Goal: Communication & Community: Answer question/provide support

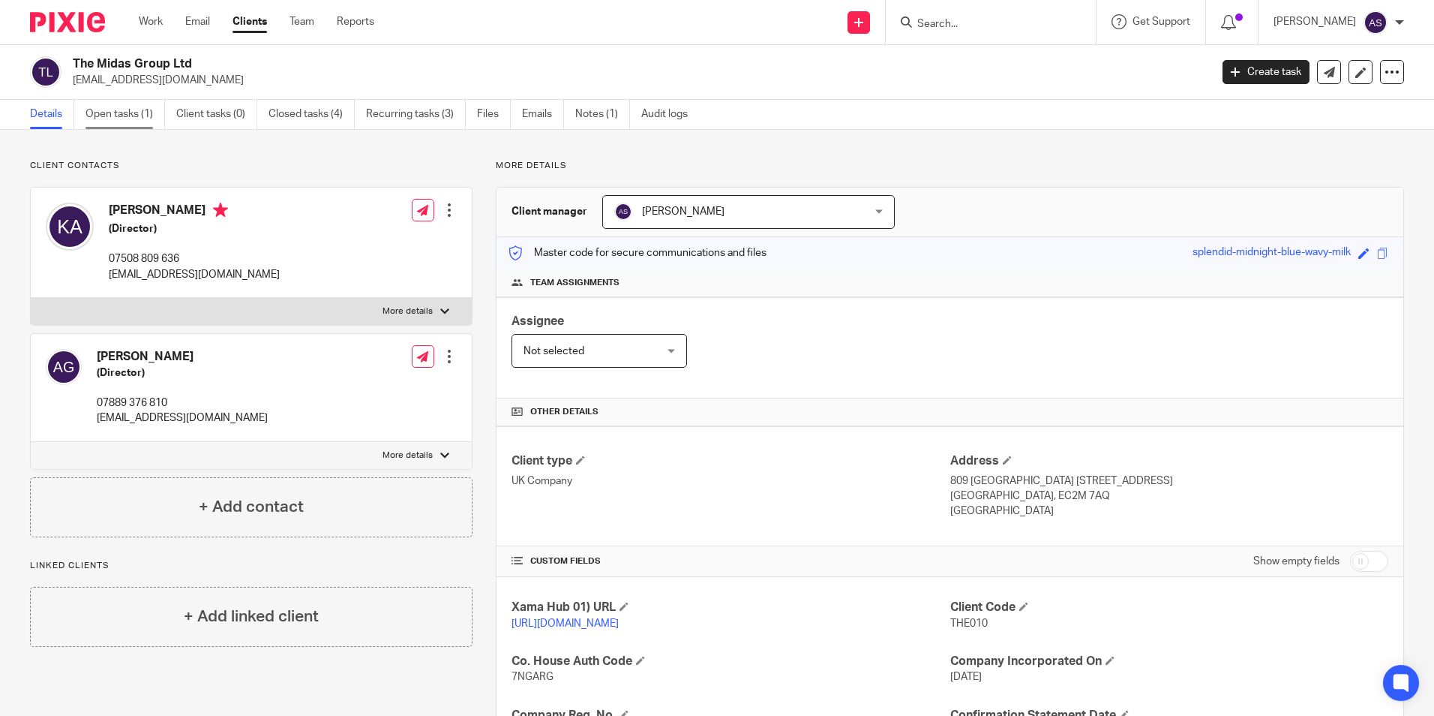
click at [137, 120] on link "Open tasks (1)" at bounding box center [126, 114] width 80 height 29
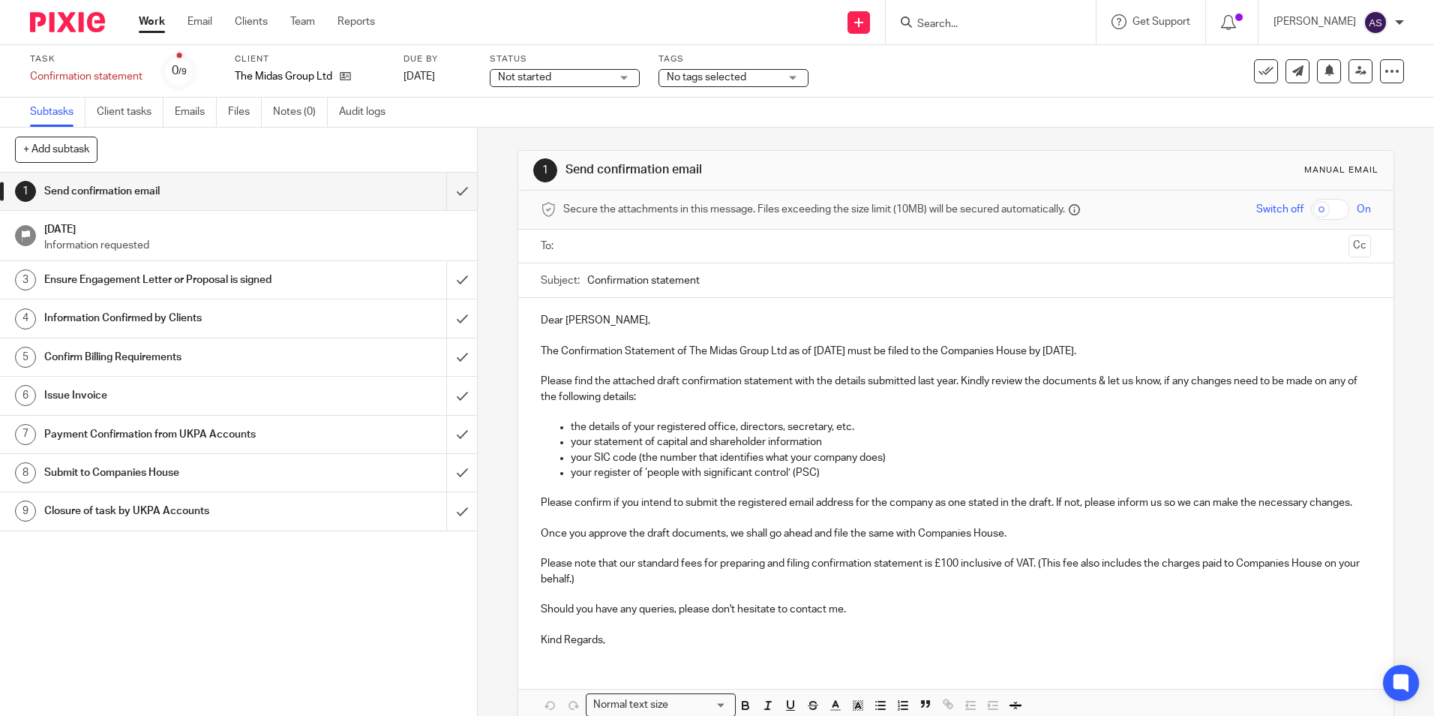
click at [699, 365] on p at bounding box center [956, 366] width 830 height 15
copy p "Confirmation Statement of The Midas Group Ltd as of 17 Sep 2025"
drag, startPoint x: 557, startPoint y: 353, endPoint x: 873, endPoint y: 350, distance: 316.6
click at [873, 350] on p "The Confirmation Statement of The Midas Group Ltd as of 17 Sep 2025 must be fil…" at bounding box center [956, 351] width 830 height 15
click at [654, 283] on input "Confirmation statement" at bounding box center [978, 280] width 783 height 34
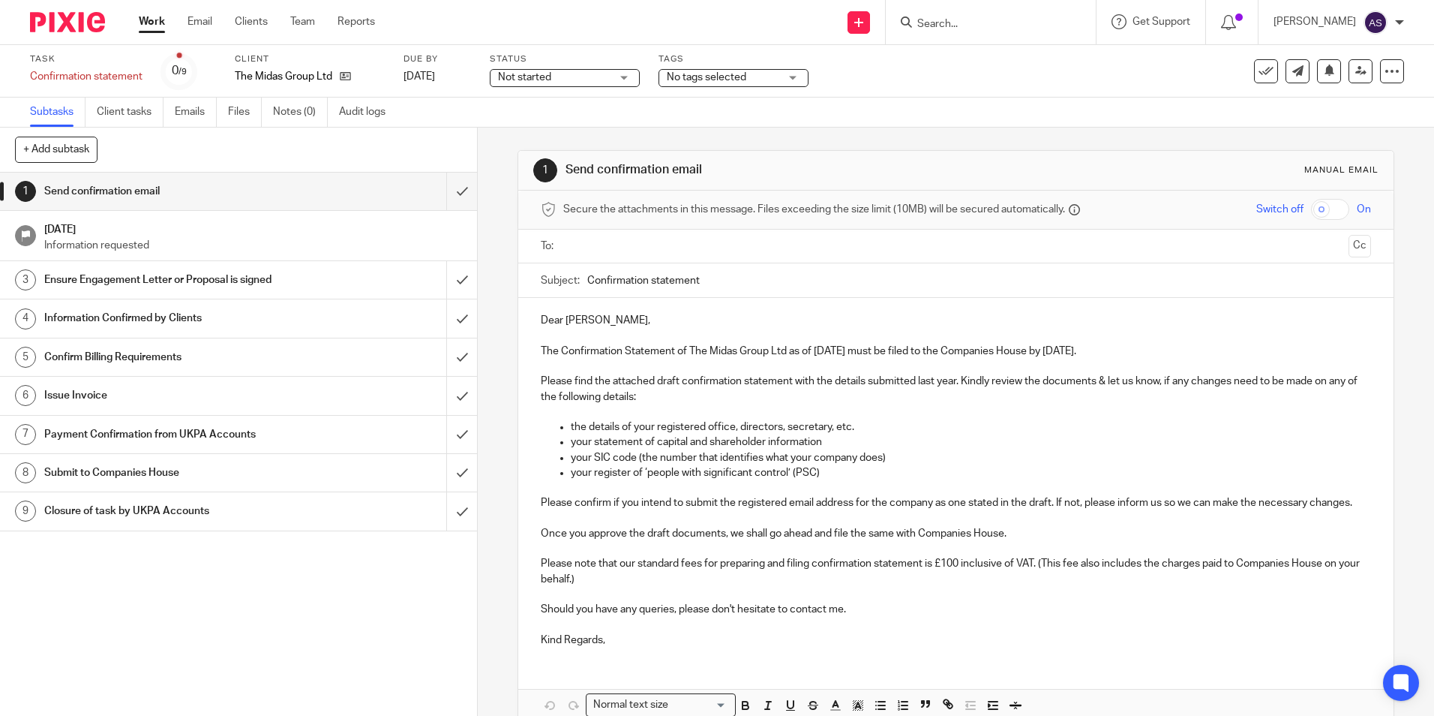
click at [654, 283] on input "Confirmation statement" at bounding box center [978, 280] width 783 height 34
paste input "Statement of The Midas Group Ltd as of 17 Sep 2025"
type input "Confirmation Statement of The Midas Group Ltd as of 17 Sep 2025"
click at [746, 232] on div at bounding box center [956, 247] width 783 height 34
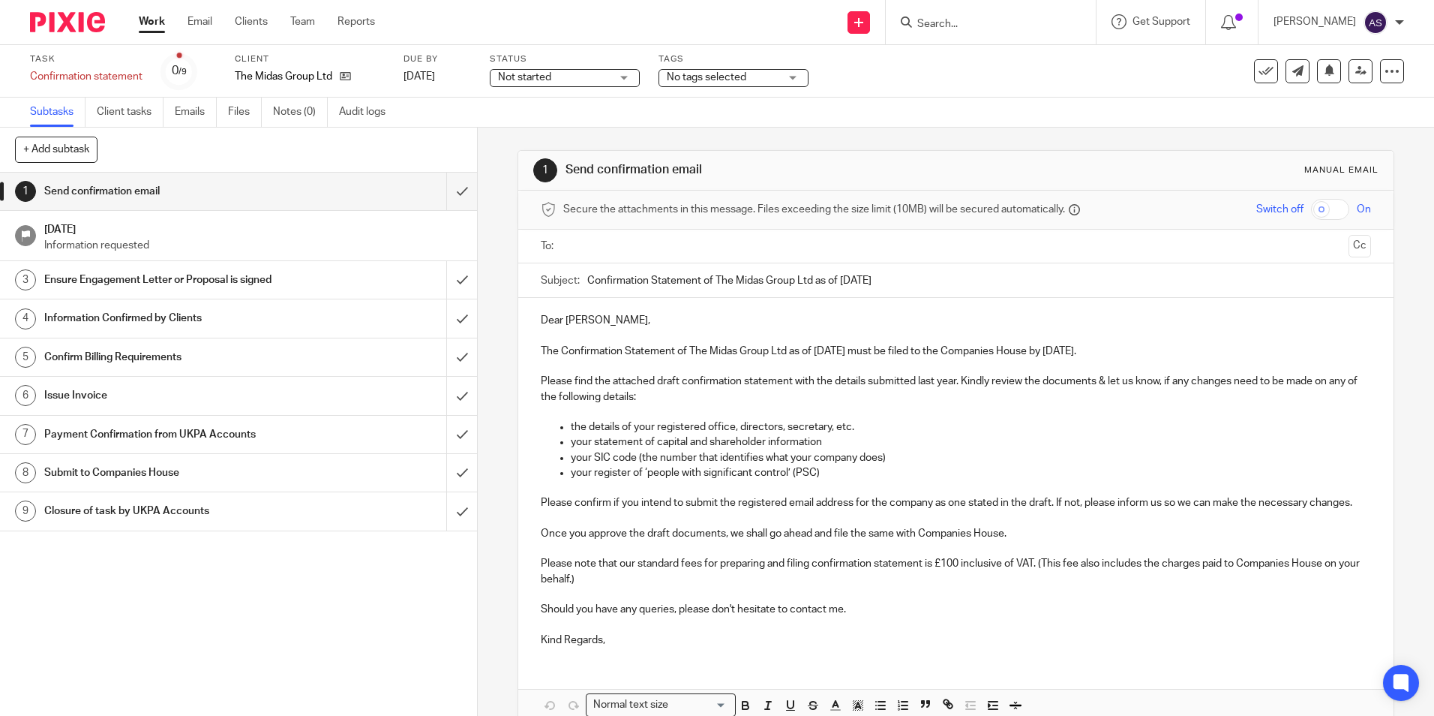
click at [695, 239] on input "text" at bounding box center [955, 246] width 773 height 17
click at [680, 428] on p "the details of your registered office, directors, secretary, etc." at bounding box center [971, 429] width 800 height 15
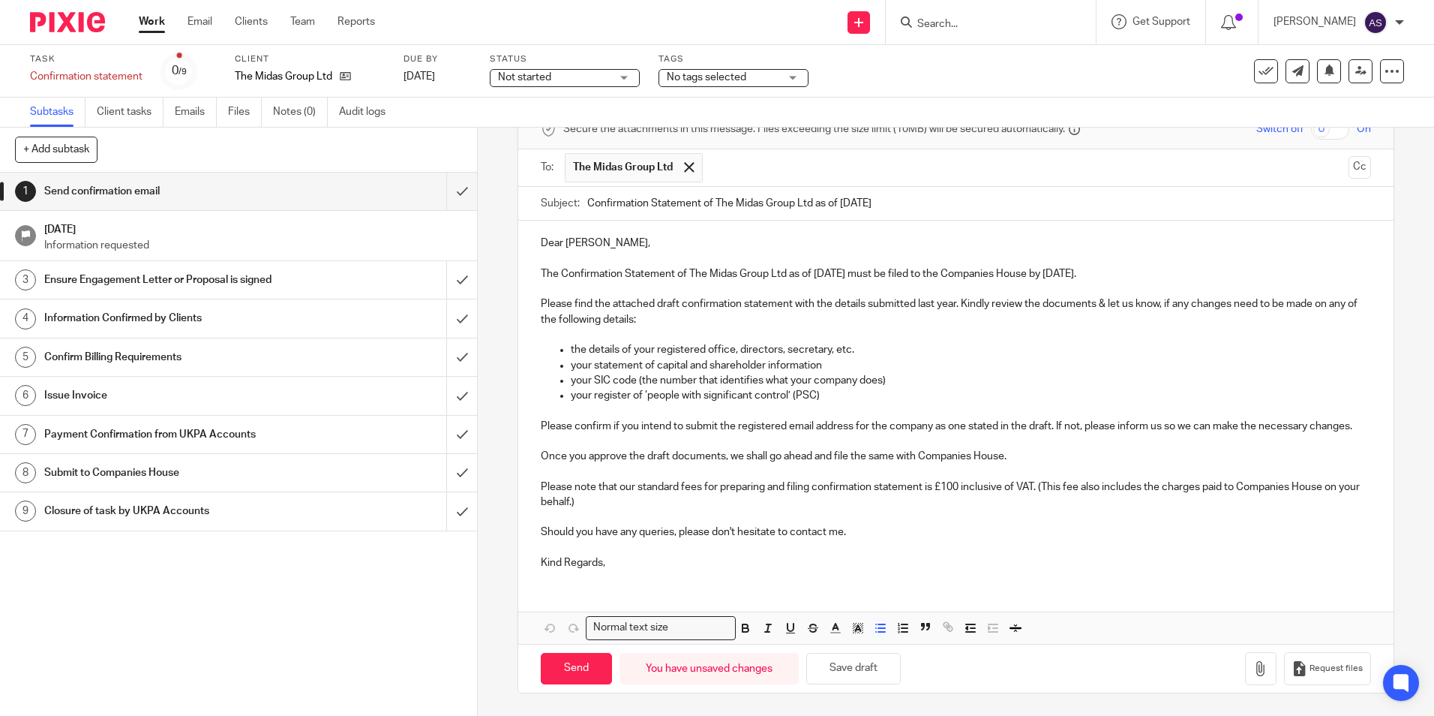
scroll to position [96, 0]
click at [1015, 579] on div "Dear Krishika, The Confirmation Statement of The Midas Group Ltd as of 17 Sep 2…" at bounding box center [955, 401] width 875 height 361
click at [836, 581] on div "Dear Krishika, The Confirmation Statement of The Midas Group Ltd as of 17 Sep 2…" at bounding box center [955, 401] width 875 height 361
click at [1253, 674] on icon "button" at bounding box center [1260, 668] width 15 height 15
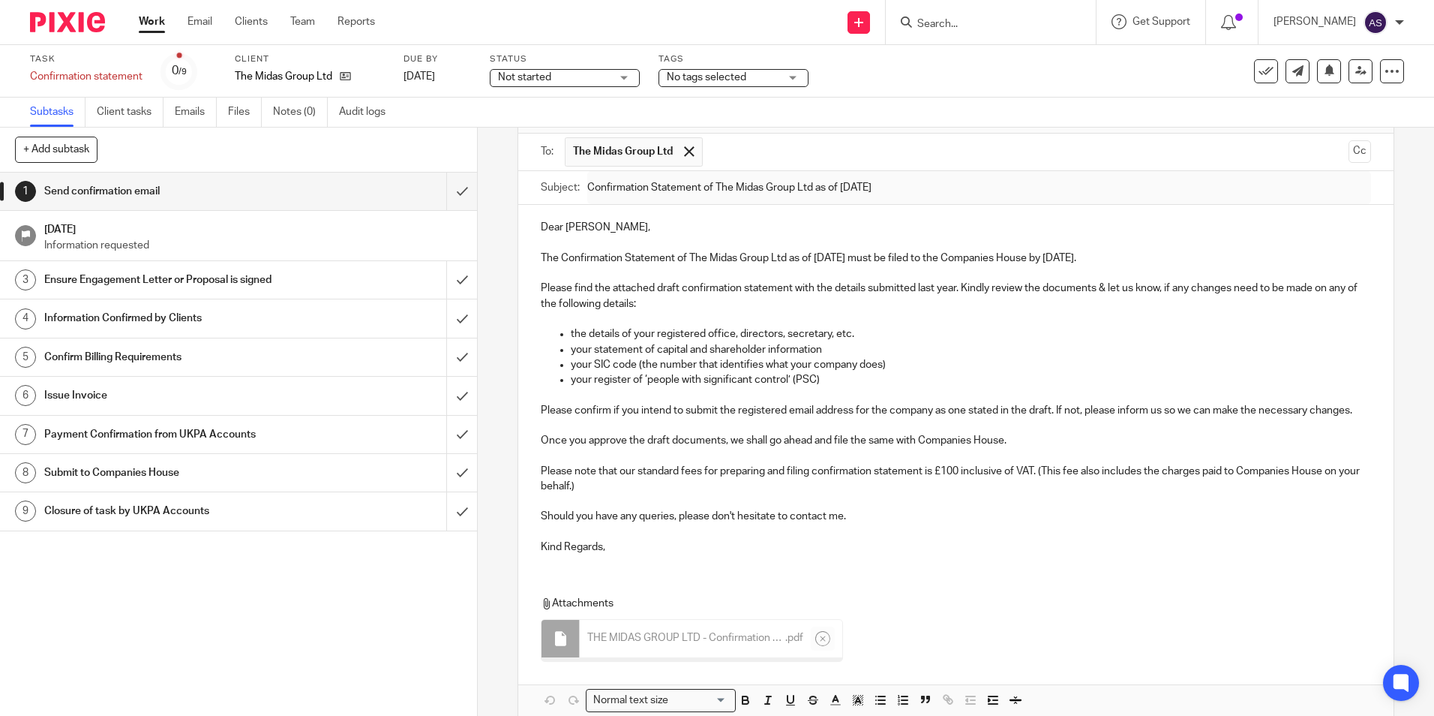
click at [672, 367] on p "your SIC code (the number that identifies what your company does)" at bounding box center [971, 364] width 800 height 15
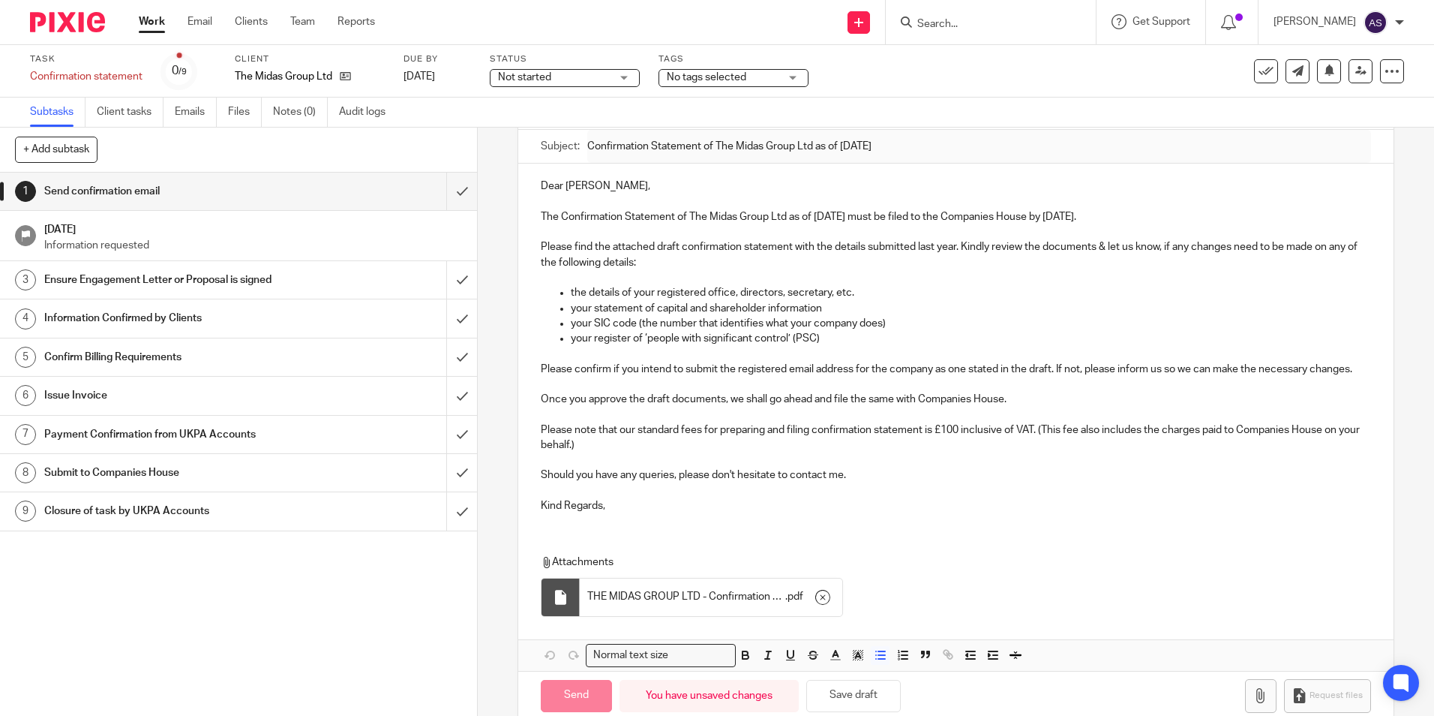
scroll to position [171, 0]
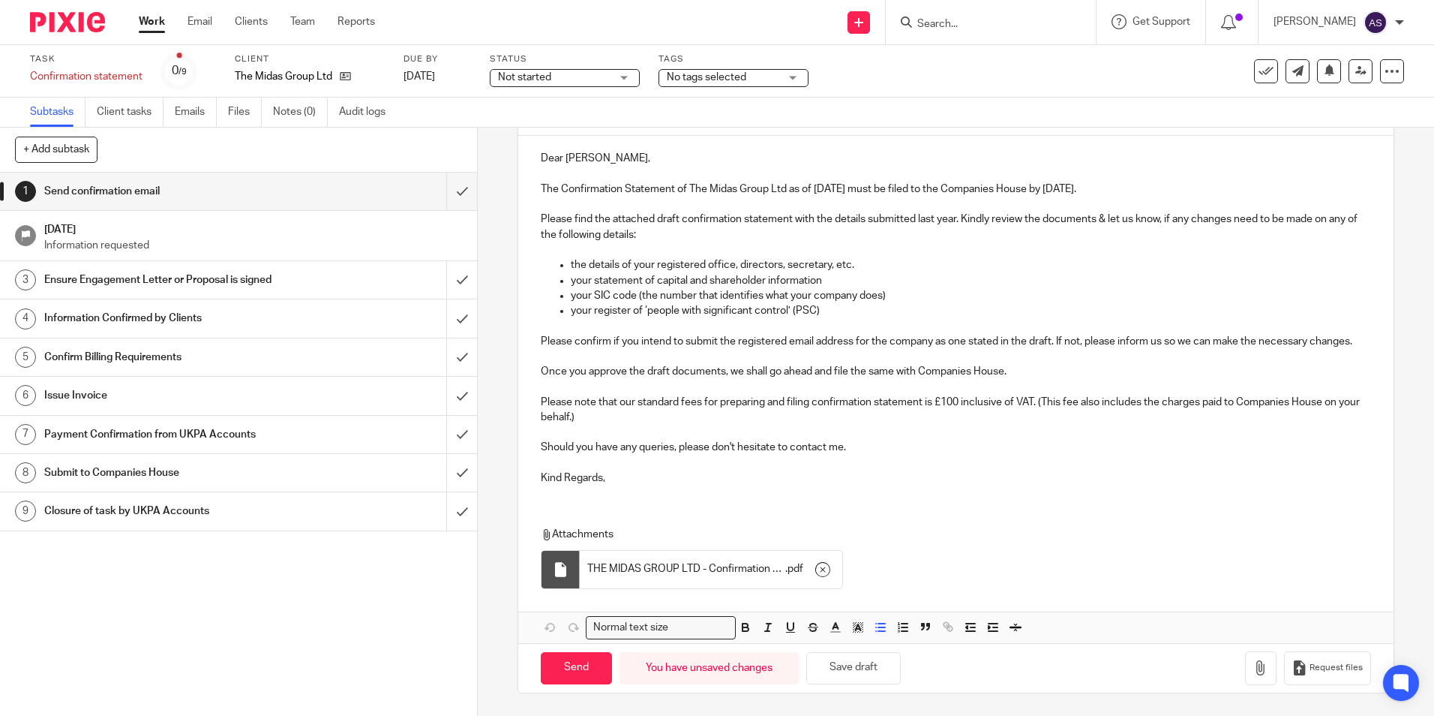
click at [578, 515] on div "Dear Krishika, The Confirmation Statement of The Midas Group Ltd as of 17 Sep 2…" at bounding box center [955, 389] width 875 height 507
click at [585, 684] on input "Send" at bounding box center [576, 668] width 71 height 32
click at [566, 673] on input "Send" at bounding box center [576, 668] width 71 height 32
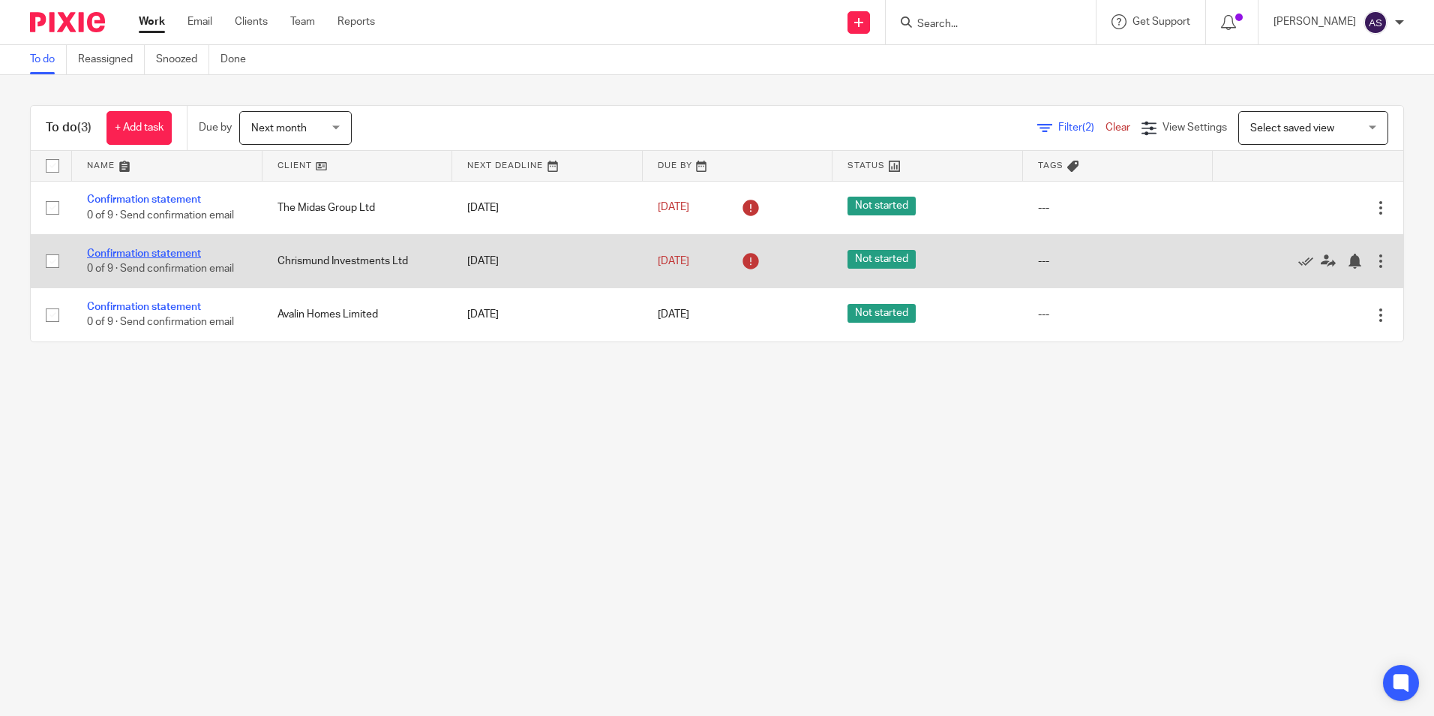
click at [131, 252] on link "Confirmation statement" at bounding box center [144, 253] width 114 height 11
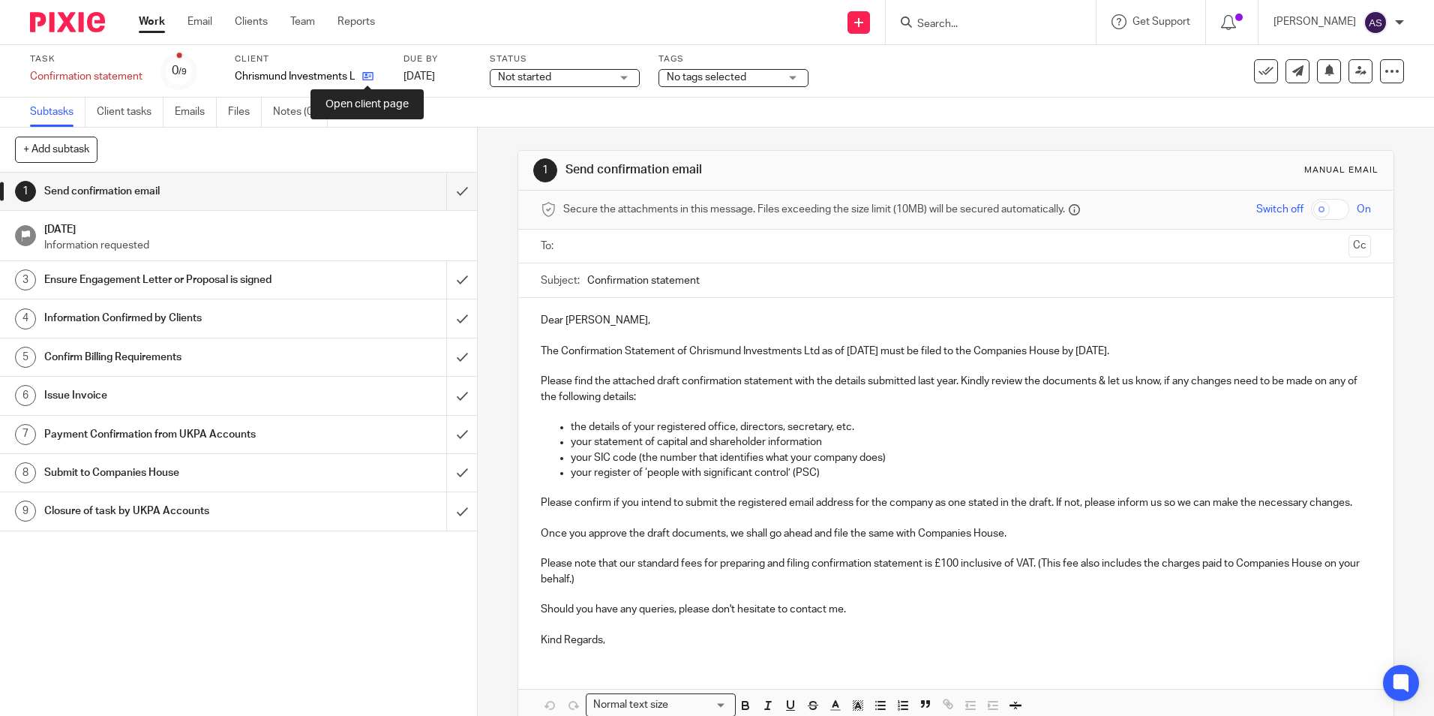
click at [365, 74] on icon at bounding box center [367, 76] width 11 height 11
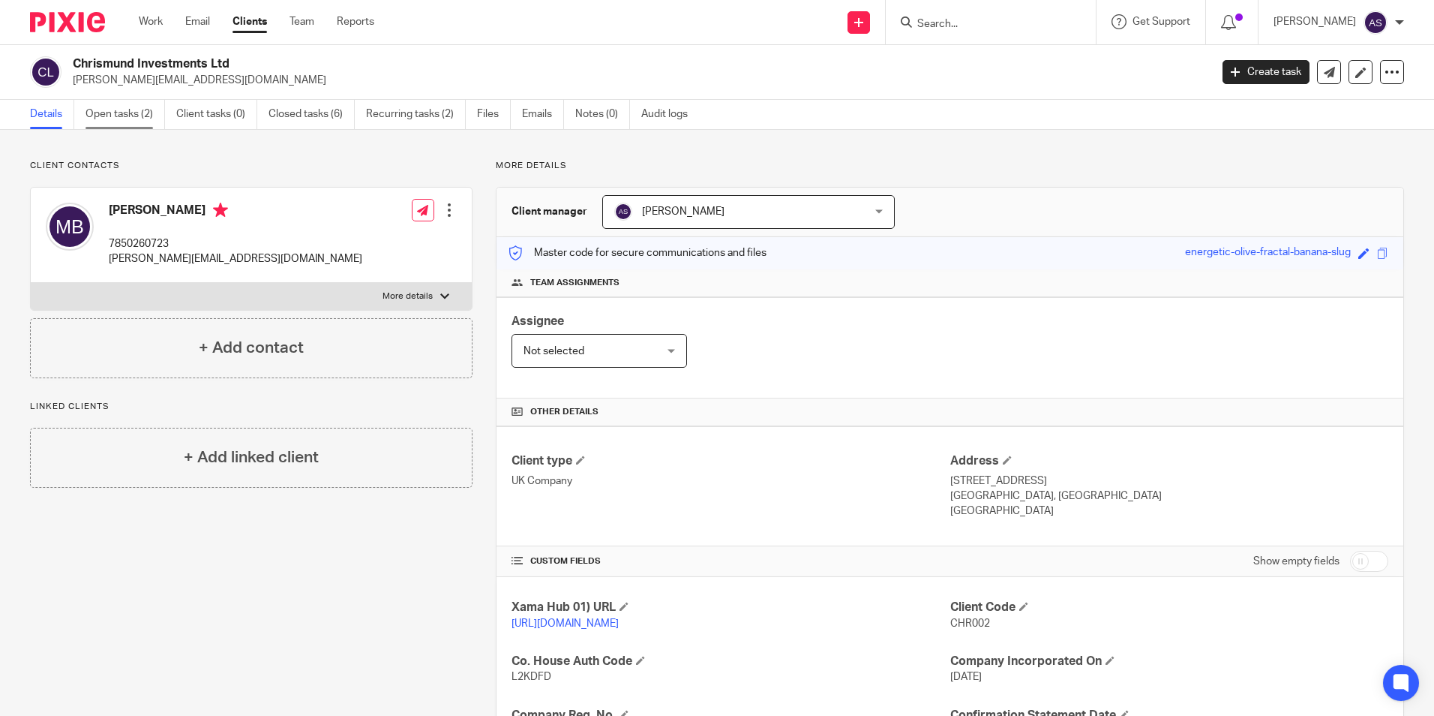
click at [128, 113] on link "Open tasks (2)" at bounding box center [126, 114] width 80 height 29
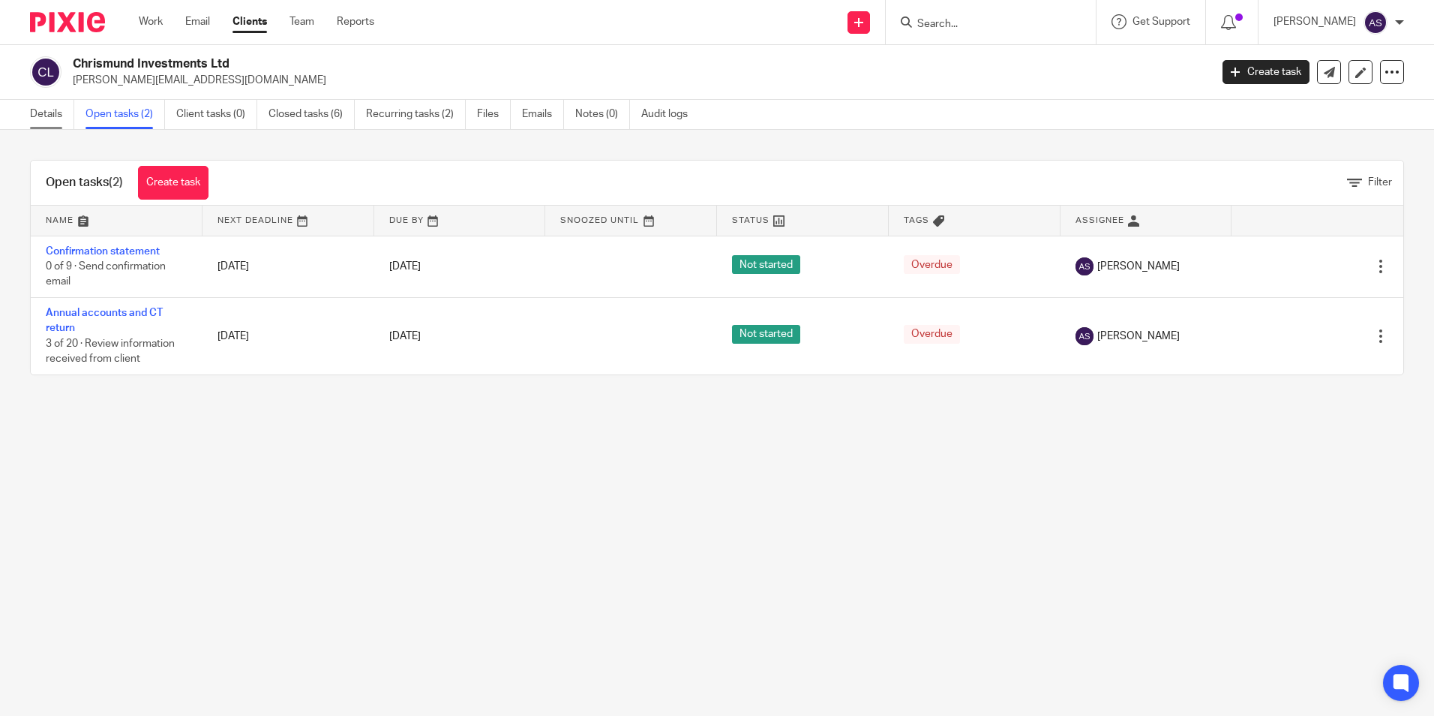
click at [54, 114] on link "Details" at bounding box center [52, 114] width 44 height 29
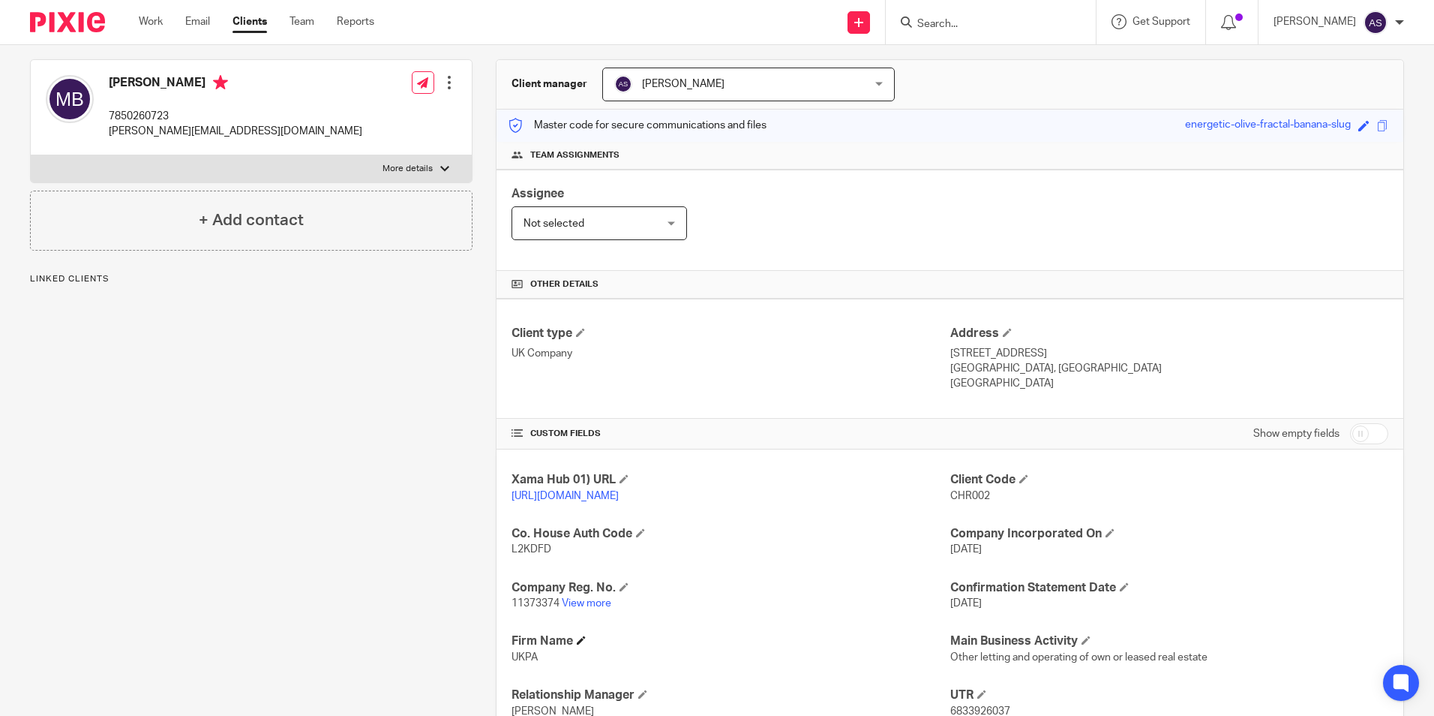
scroll to position [150, 0]
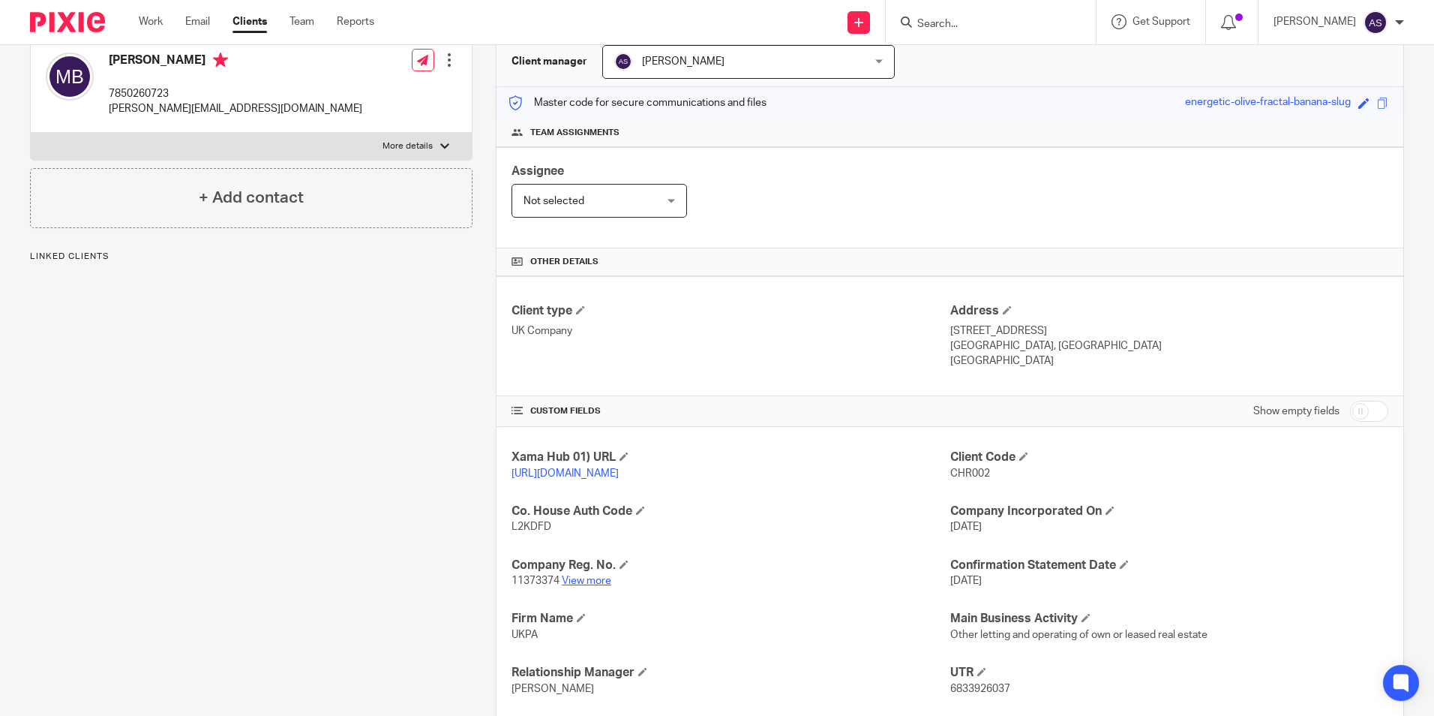
click at [583, 586] on link "View more" at bounding box center [587, 580] width 50 height 11
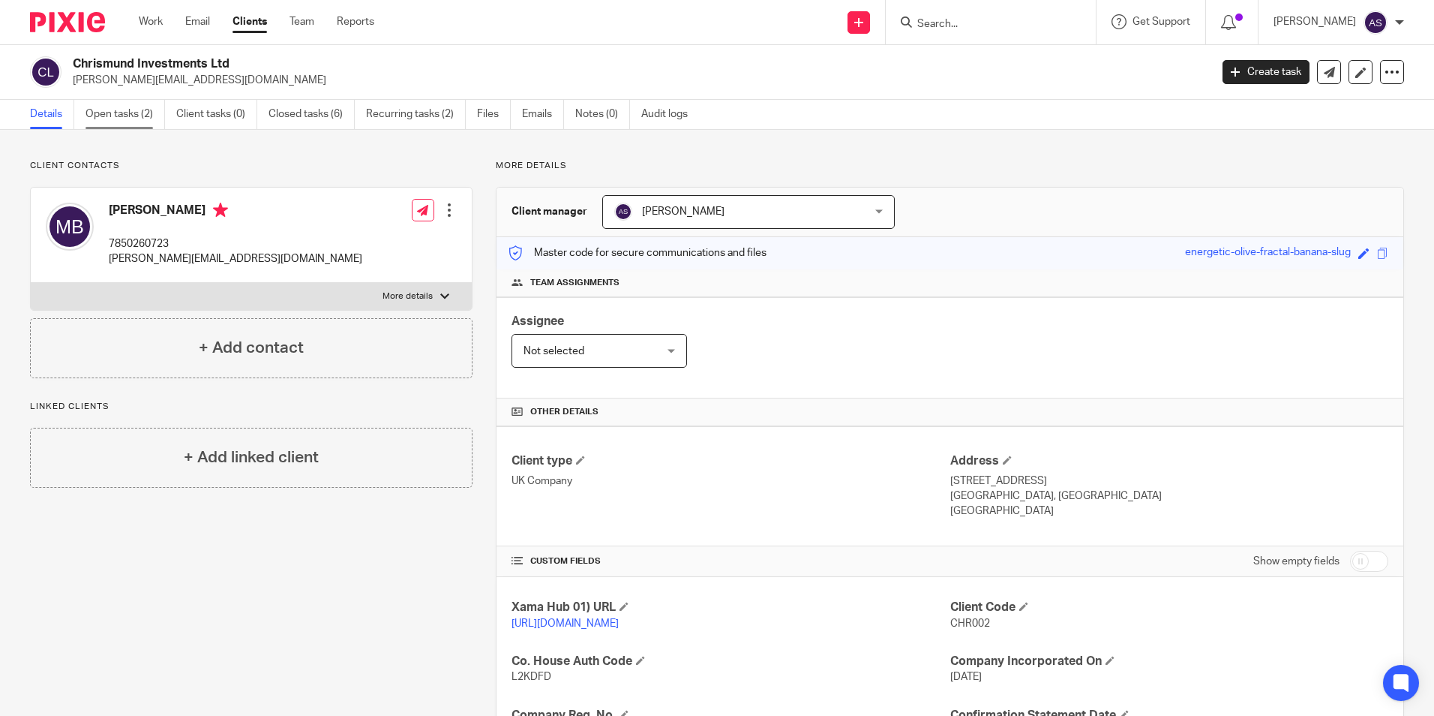
click at [116, 113] on link "Open tasks (2)" at bounding box center [126, 114] width 80 height 29
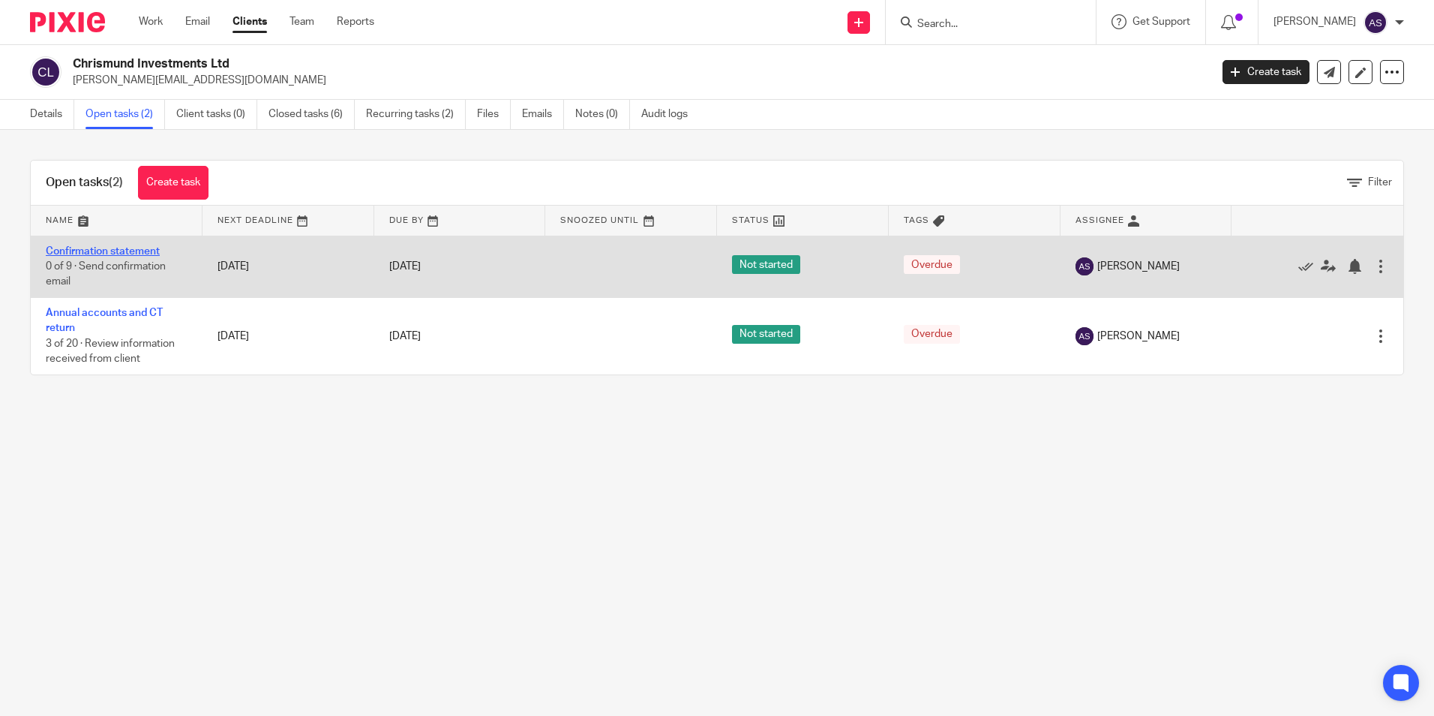
click at [119, 253] on link "Confirmation statement" at bounding box center [103, 251] width 114 height 11
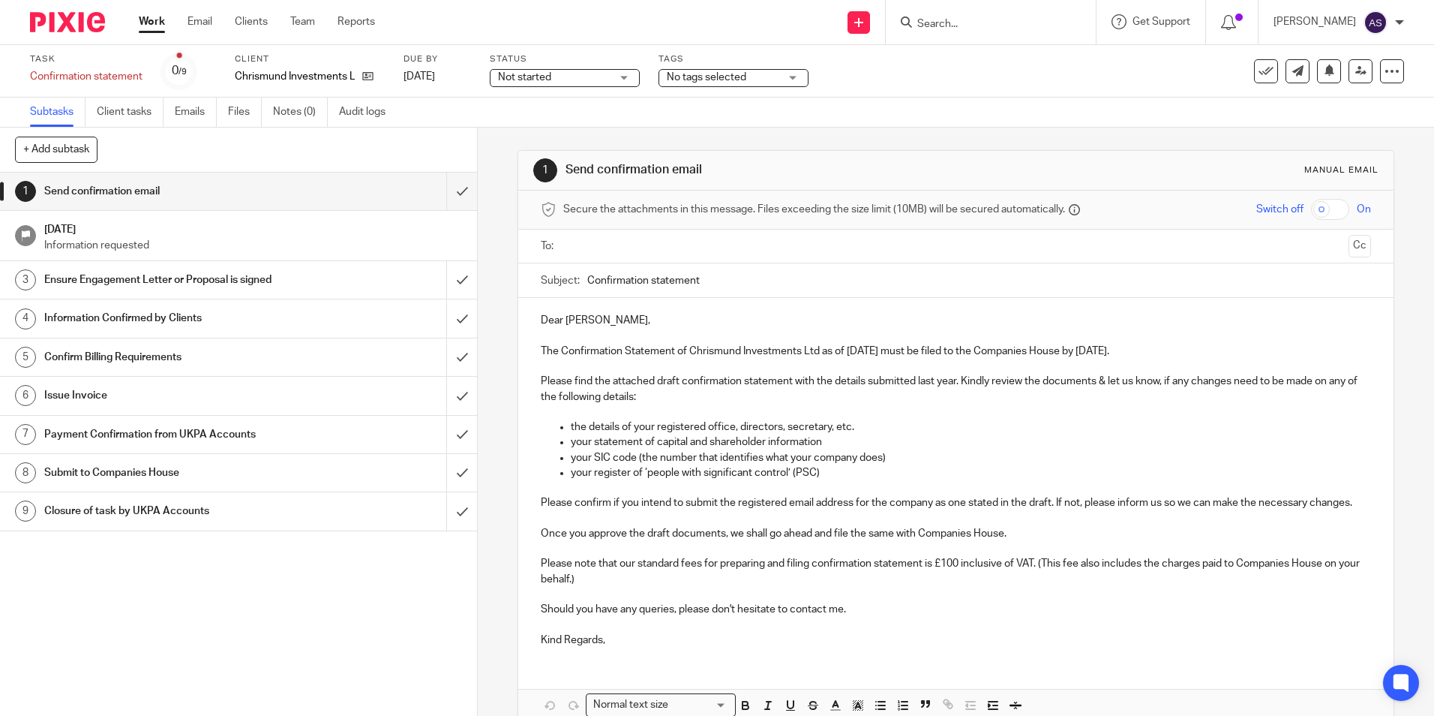
click at [692, 341] on p at bounding box center [956, 335] width 830 height 15
drag, startPoint x: 560, startPoint y: 352, endPoint x: 905, endPoint y: 353, distance: 345.1
click at [905, 353] on p "The Confirmation Statement of Chrismund Investments Ltd as of [DATE] must be fi…" at bounding box center [956, 351] width 830 height 15
copy p "Confirmation Statement of Chrismund Investments Ltd as of [DATE]"
click at [650, 284] on input "Confirmation statement" at bounding box center [978, 280] width 783 height 34
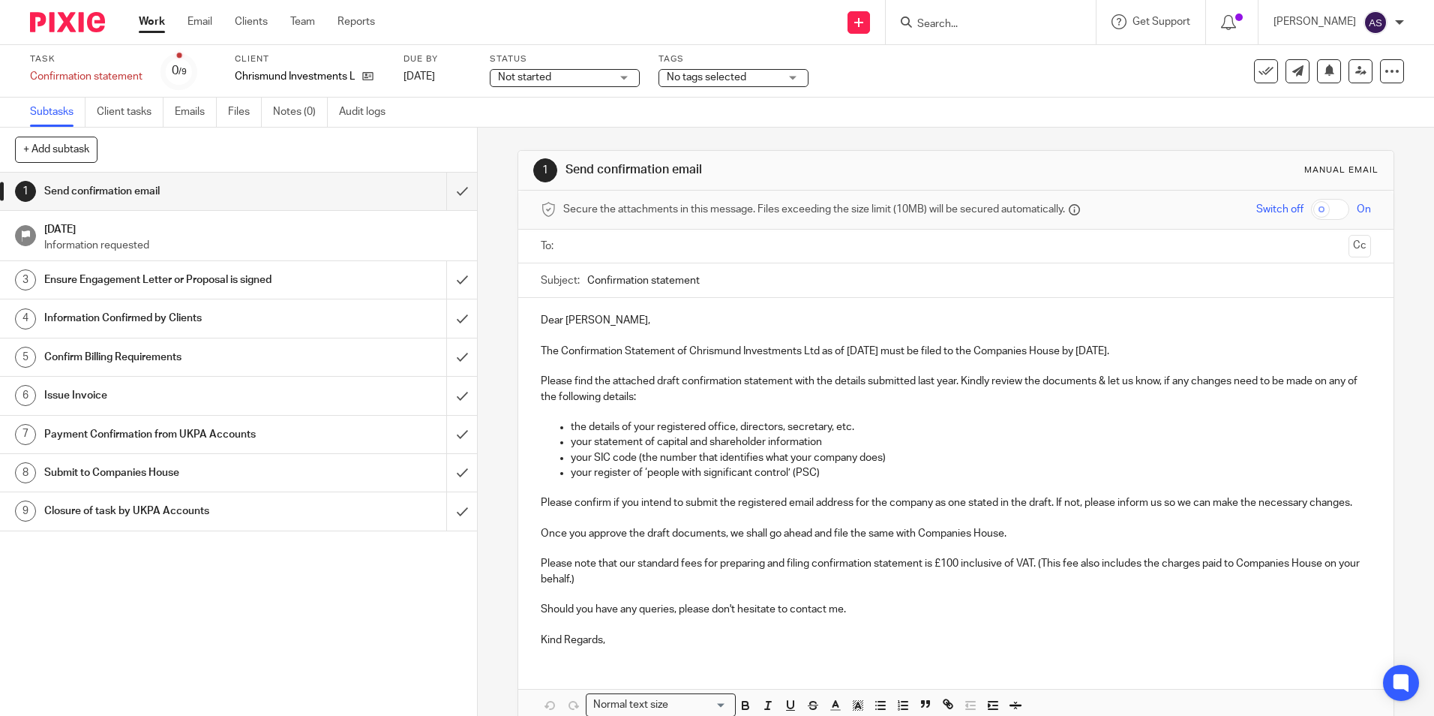
click at [650, 284] on input "Confirmation statement" at bounding box center [978, 280] width 783 height 34
paste input "Statement of Chrismund Investments Ltd as of 18 Sep 2025"
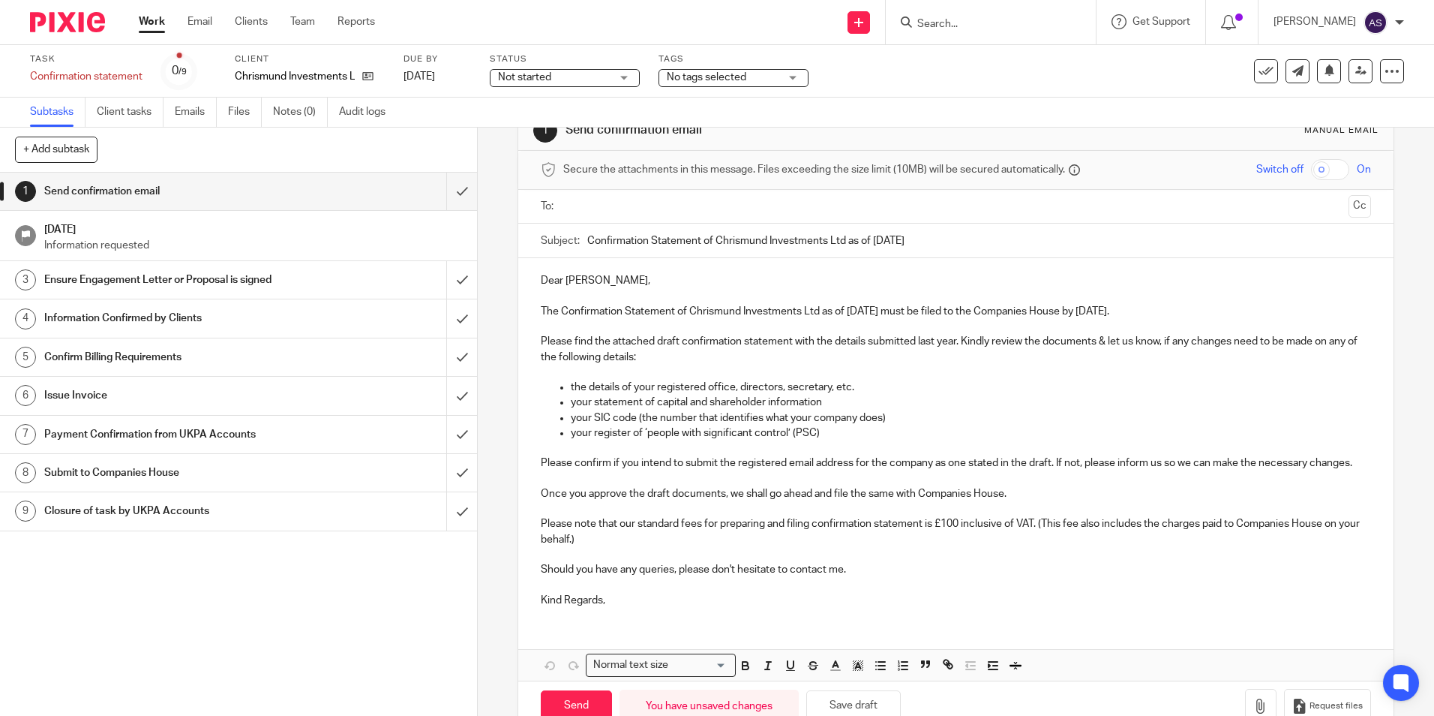
scroll to position [93, 0]
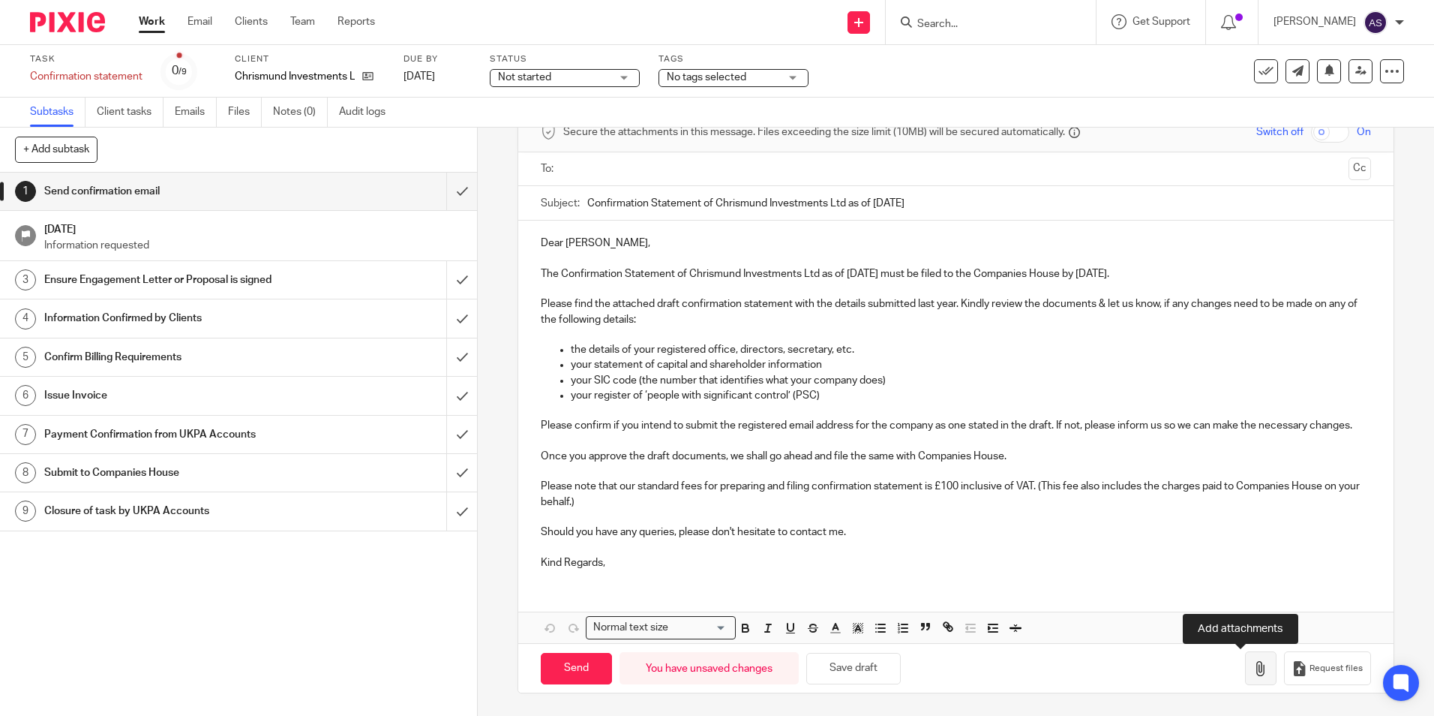
type input "Confirmation Statement of Chrismund Investments Ltd as of 18 Sep 2025"
click at [1253, 663] on icon "button" at bounding box center [1260, 668] width 15 height 15
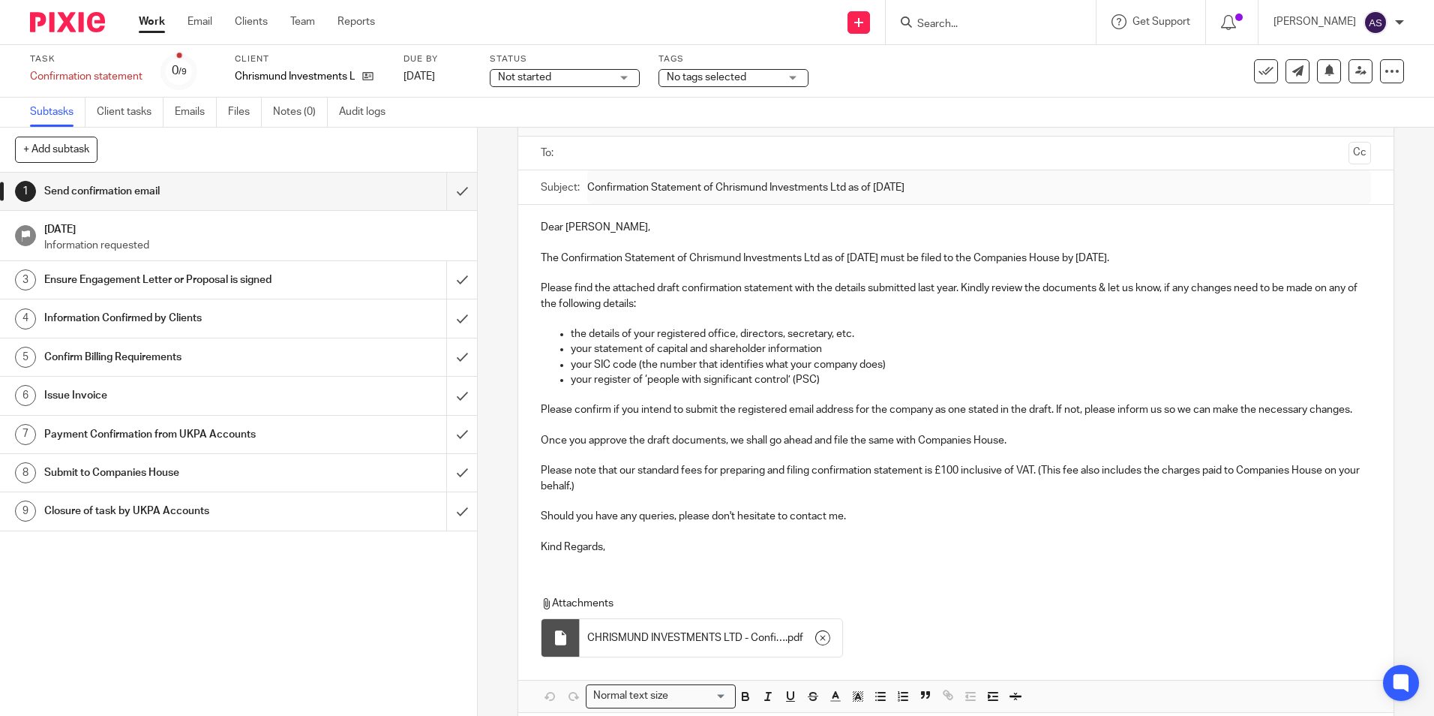
click at [608, 539] on p at bounding box center [956, 531] width 830 height 15
drag, startPoint x: 608, startPoint y: 561, endPoint x: 527, endPoint y: 554, distance: 81.3
click at [527, 554] on div "Dear Mike, The Confirmation Statement of Chrismund Investments Ltd as of 18 Sep…" at bounding box center [955, 385] width 875 height 361
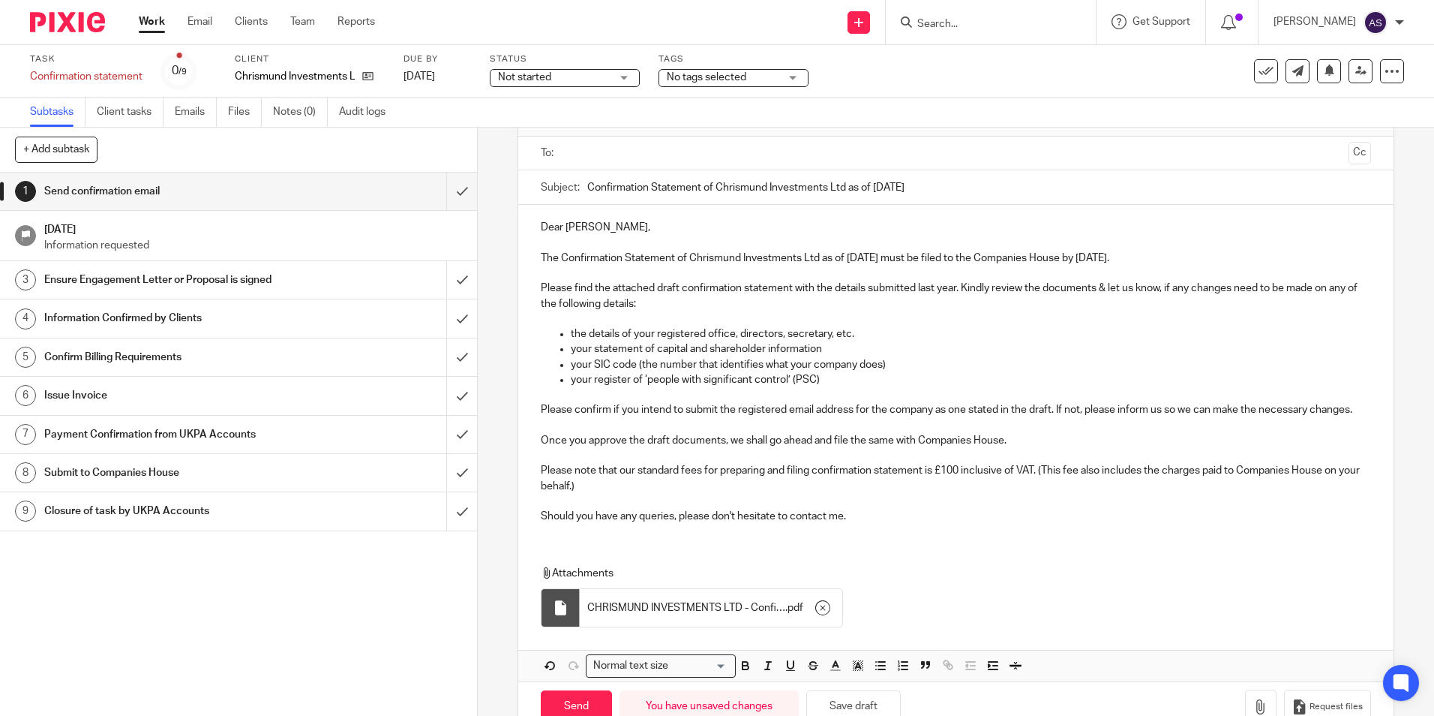
click at [551, 554] on div "Dear Mike, The Confirmation Statement of Chrismund Investments Ltd as of 18 Sep…" at bounding box center [955, 443] width 875 height 476
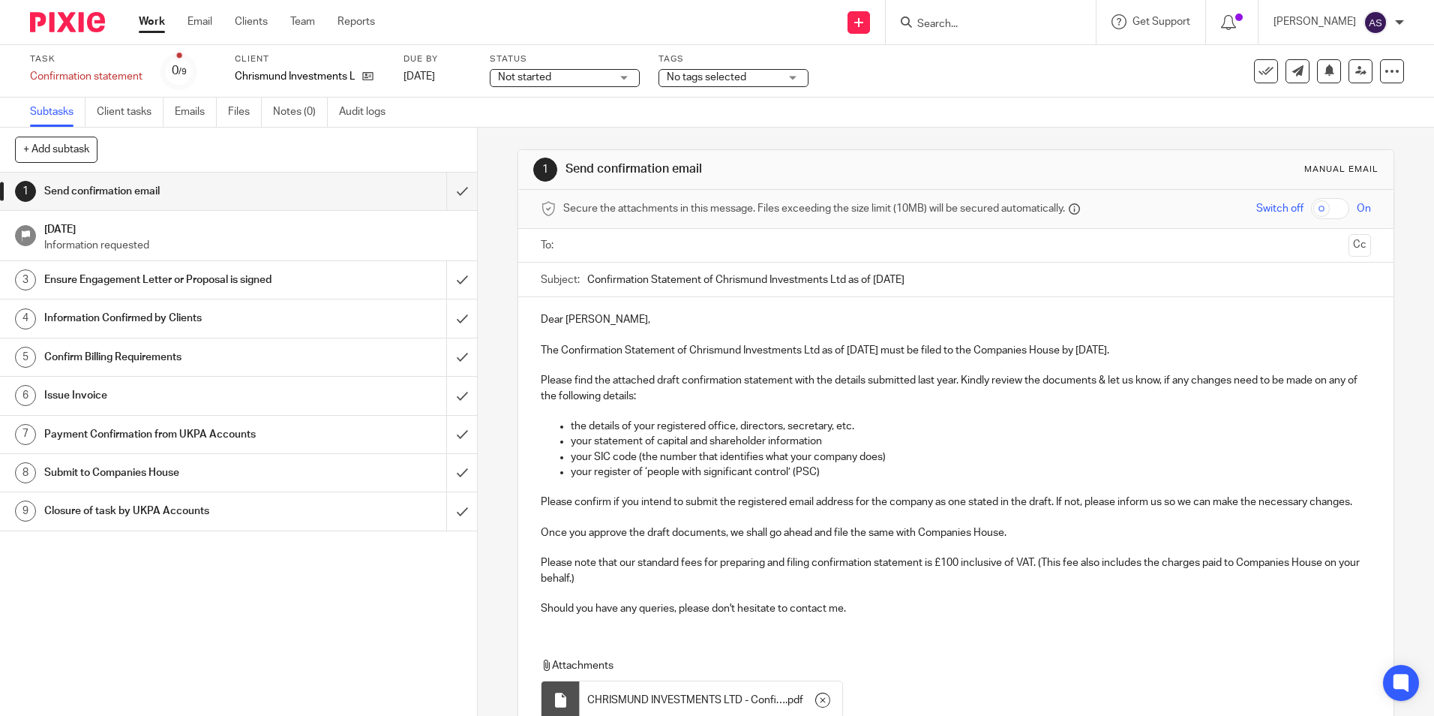
scroll to position [0, 0]
click at [658, 263] on div at bounding box center [956, 247] width 783 height 34
click at [656, 250] on input "text" at bounding box center [955, 246] width 773 height 17
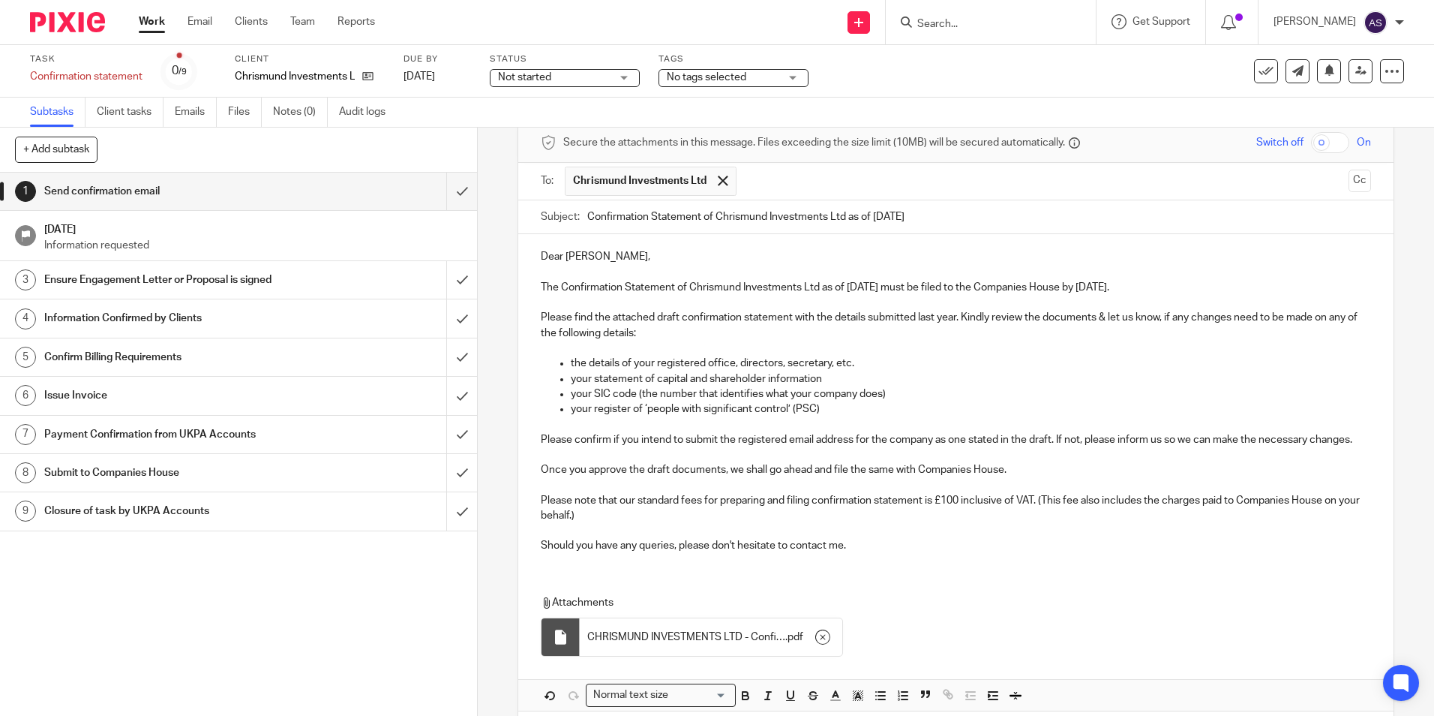
scroll to position [150, 0]
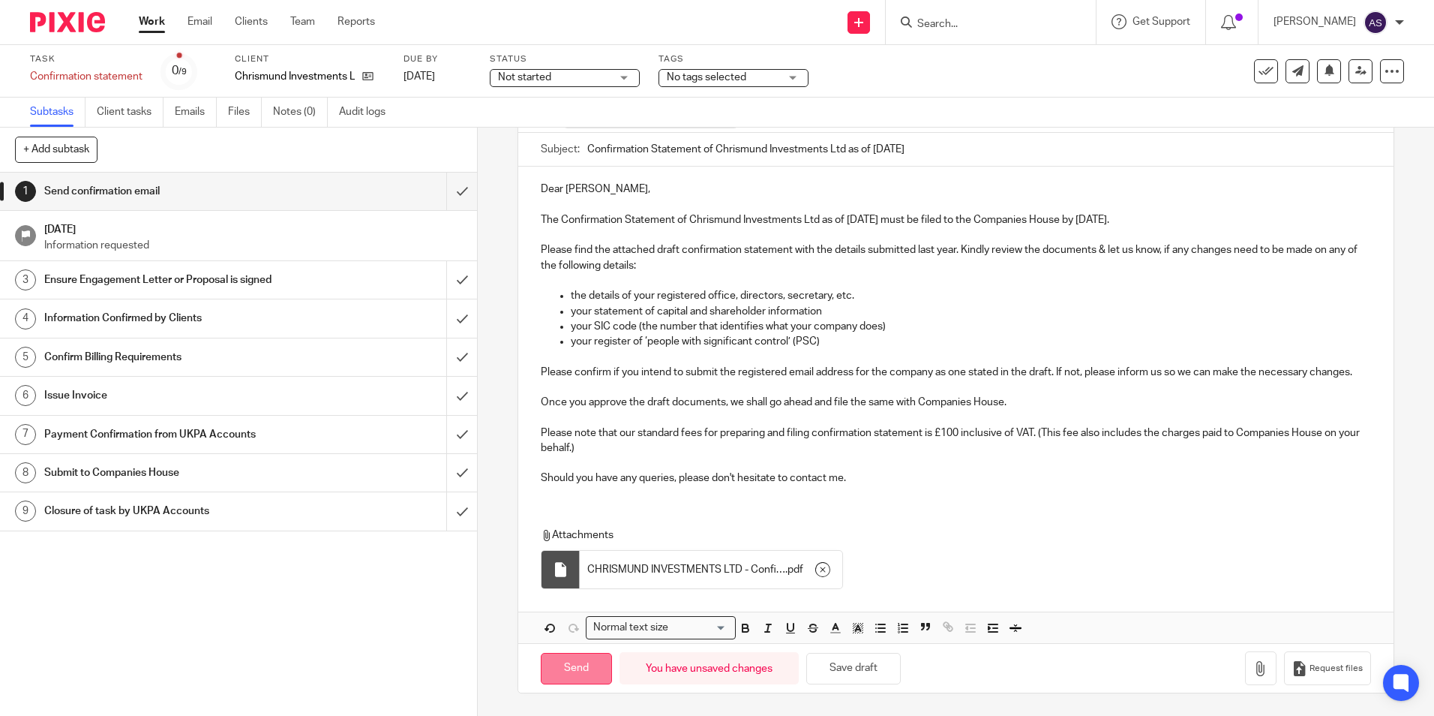
click at [593, 661] on input "Send" at bounding box center [576, 669] width 71 height 32
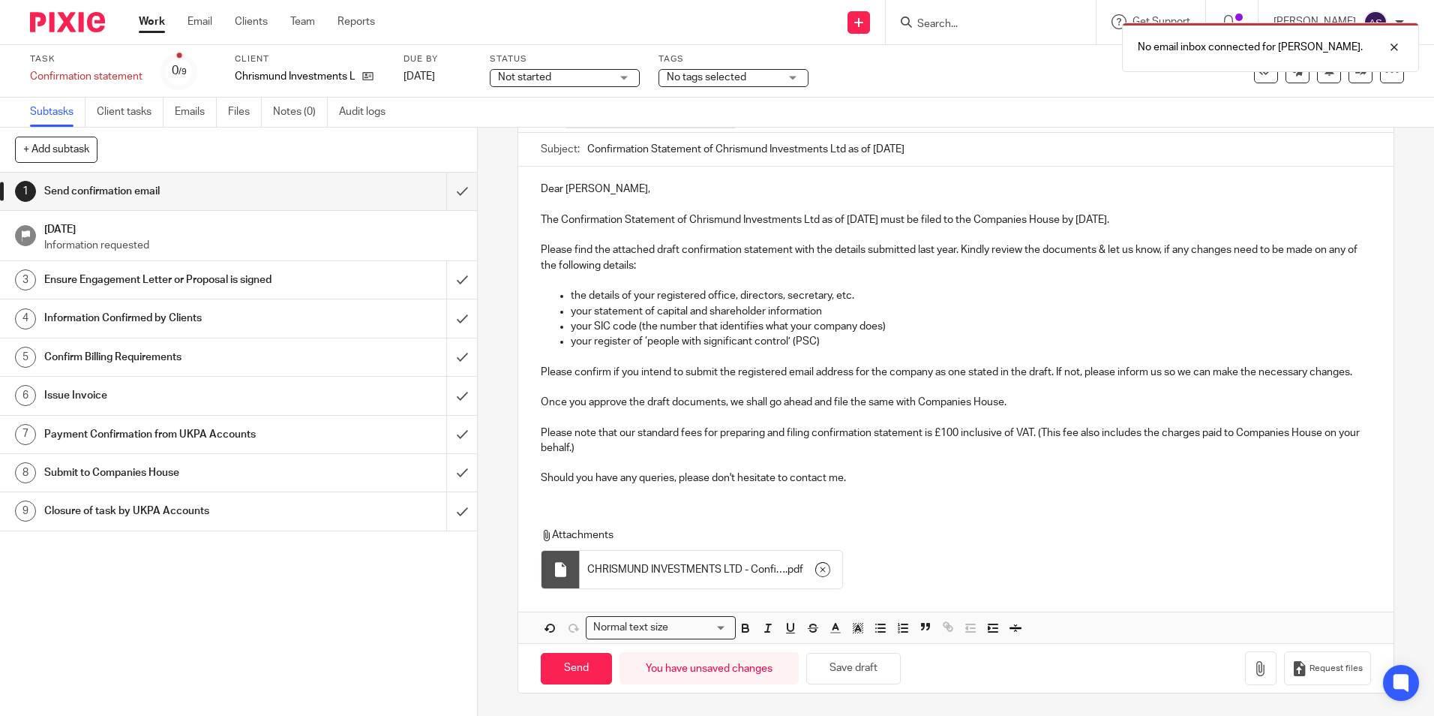
scroll to position [0, 0]
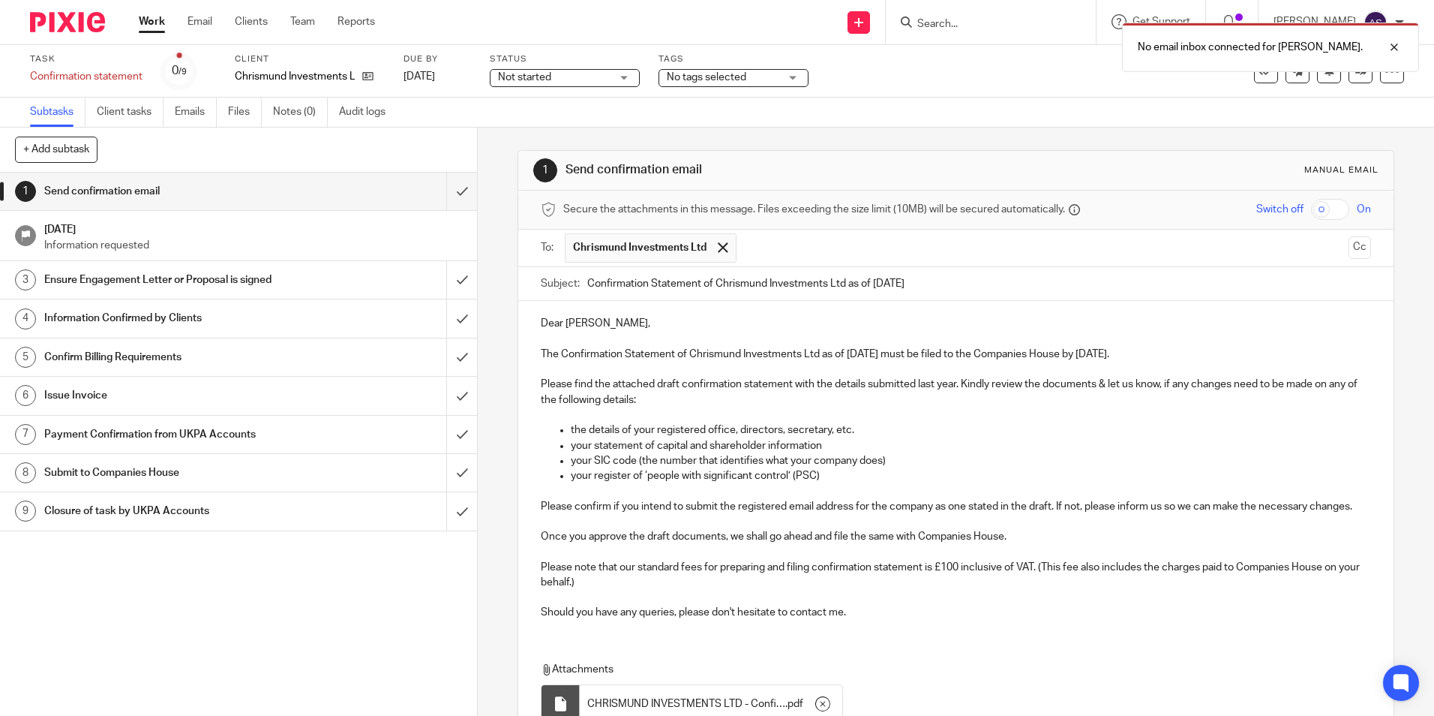
click at [940, 320] on p "Dear Mike," at bounding box center [956, 323] width 830 height 15
click at [1377, 18] on div "No email inbox connected for Alisha Shrestha." at bounding box center [1068, 43] width 702 height 57
click at [1374, 13] on img at bounding box center [1376, 23] width 24 height 24
click at [1361, 83] on span "Email integration" at bounding box center [1357, 82] width 78 height 11
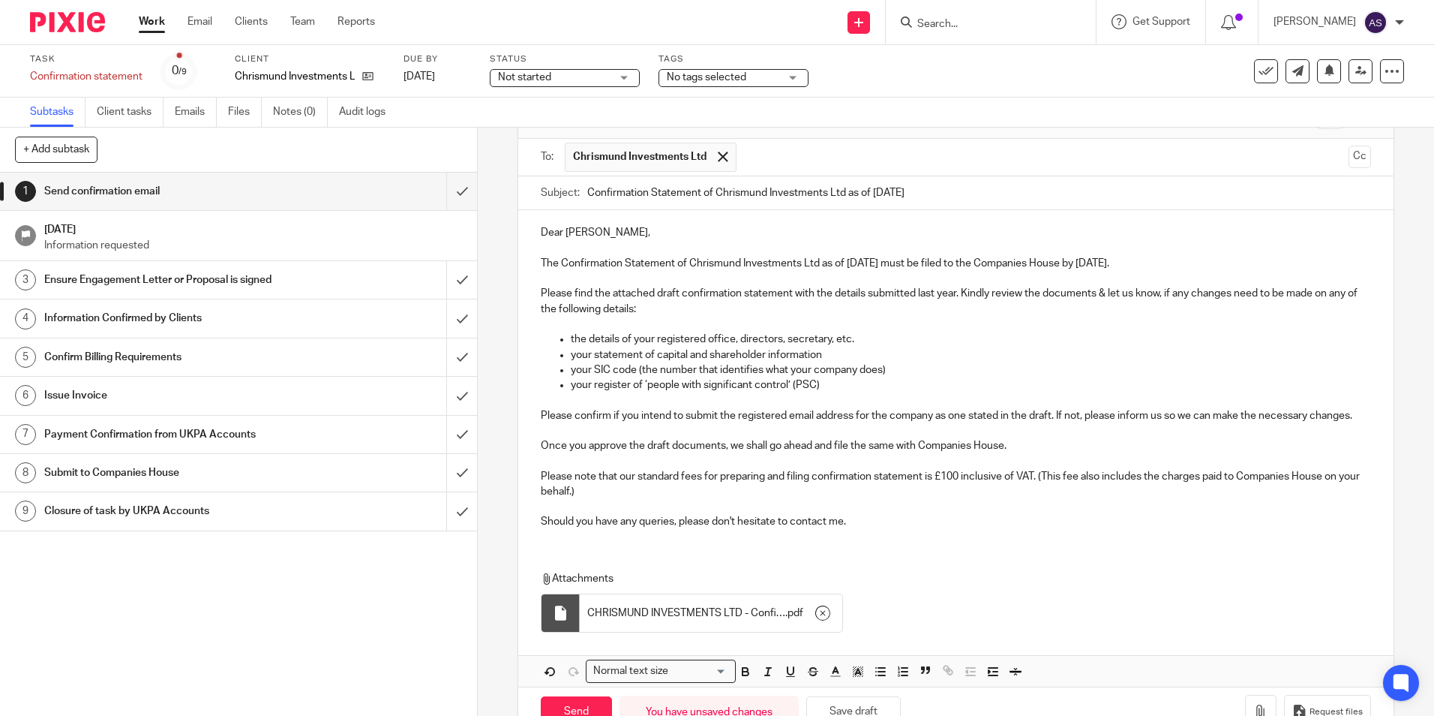
scroll to position [150, 0]
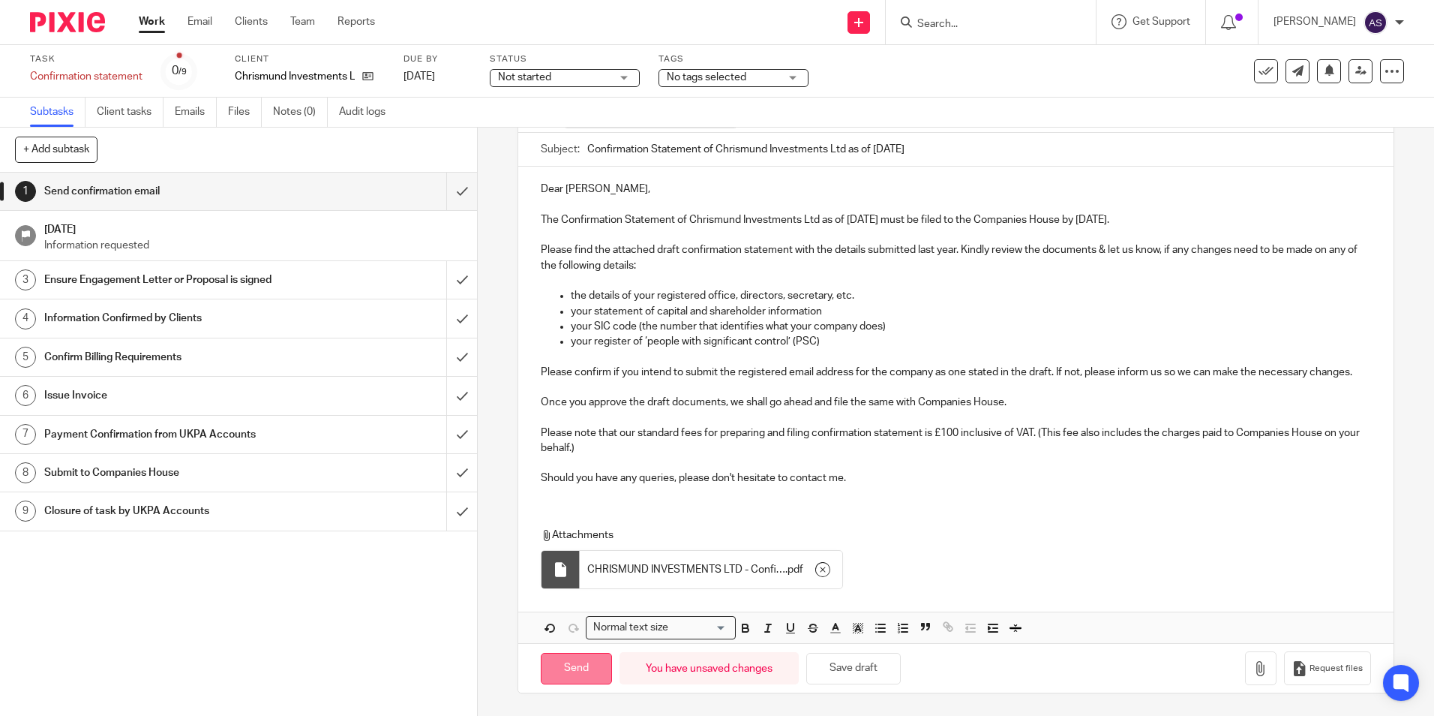
click at [591, 665] on input "Send" at bounding box center [576, 669] width 71 height 32
type input "Sent"
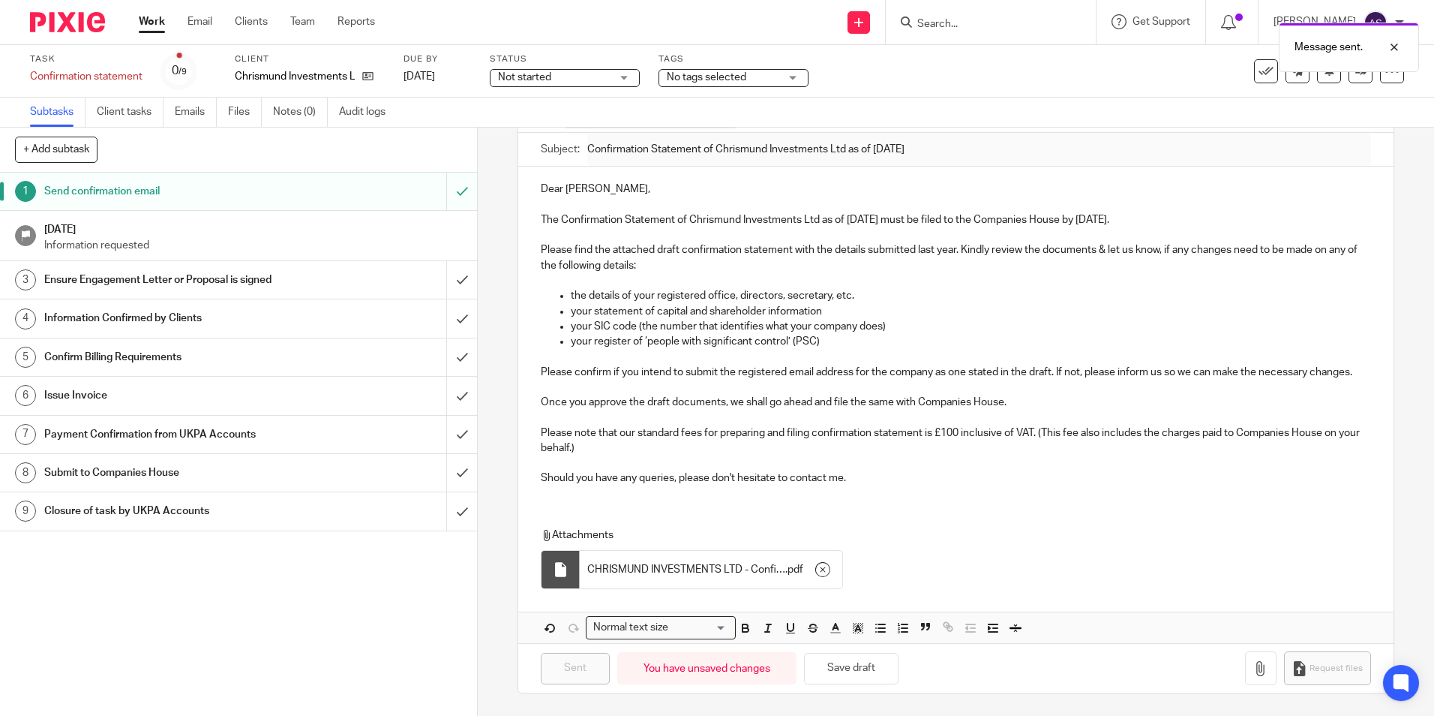
click at [948, 22] on div "Message sent." at bounding box center [1068, 43] width 702 height 57
click at [980, 18] on div "Message sent." at bounding box center [1068, 43] width 702 height 57
click at [848, 419] on p at bounding box center [956, 417] width 830 height 15
click at [928, 21] on input "Search" at bounding box center [983, 25] width 135 height 14
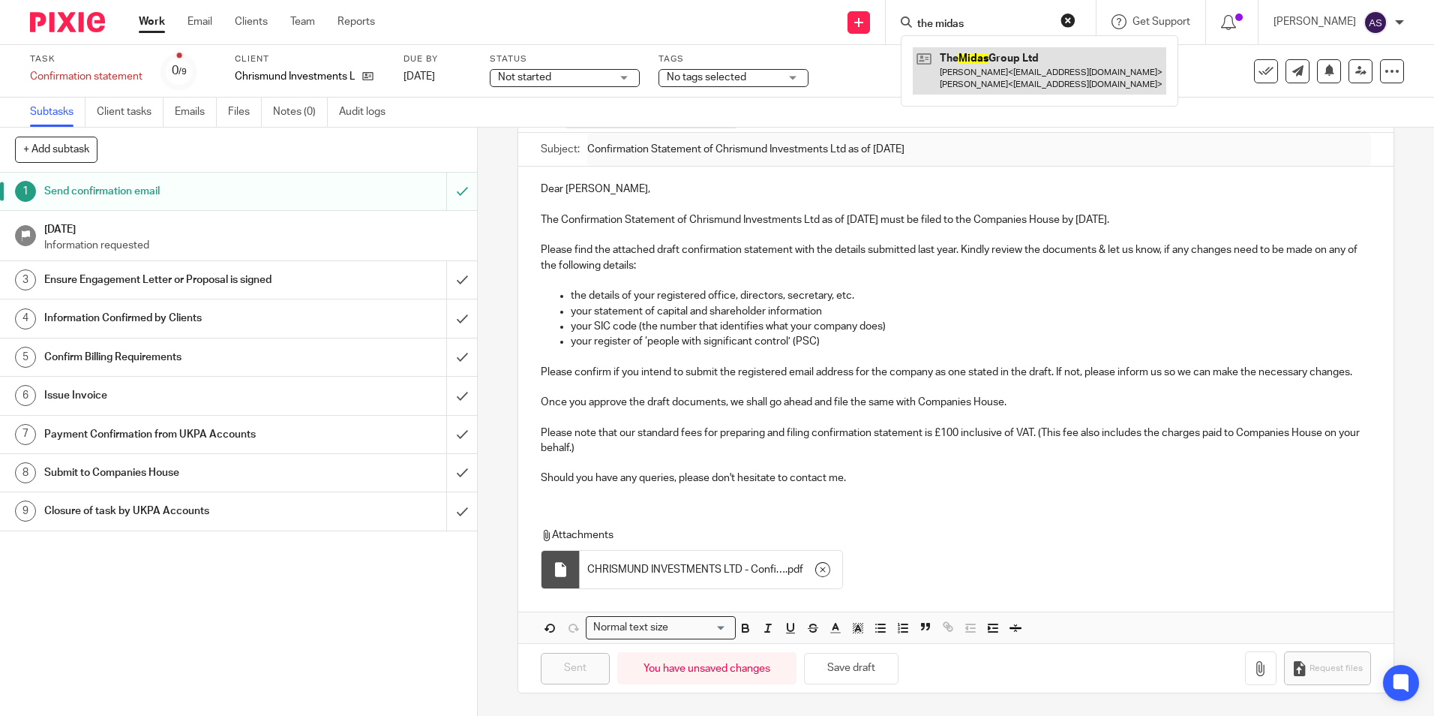
type input "the midas"
click at [983, 83] on link at bounding box center [1040, 70] width 254 height 47
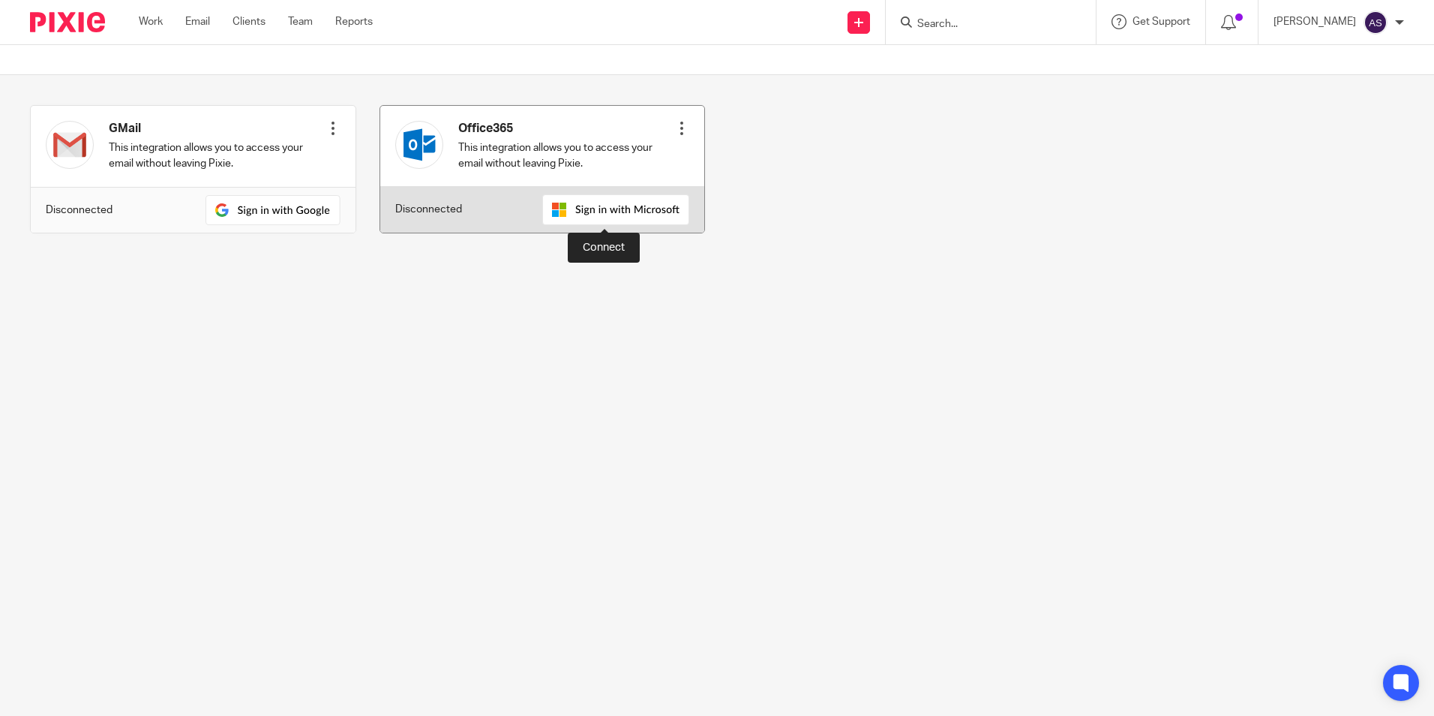
click at [593, 213] on img at bounding box center [615, 209] width 147 height 31
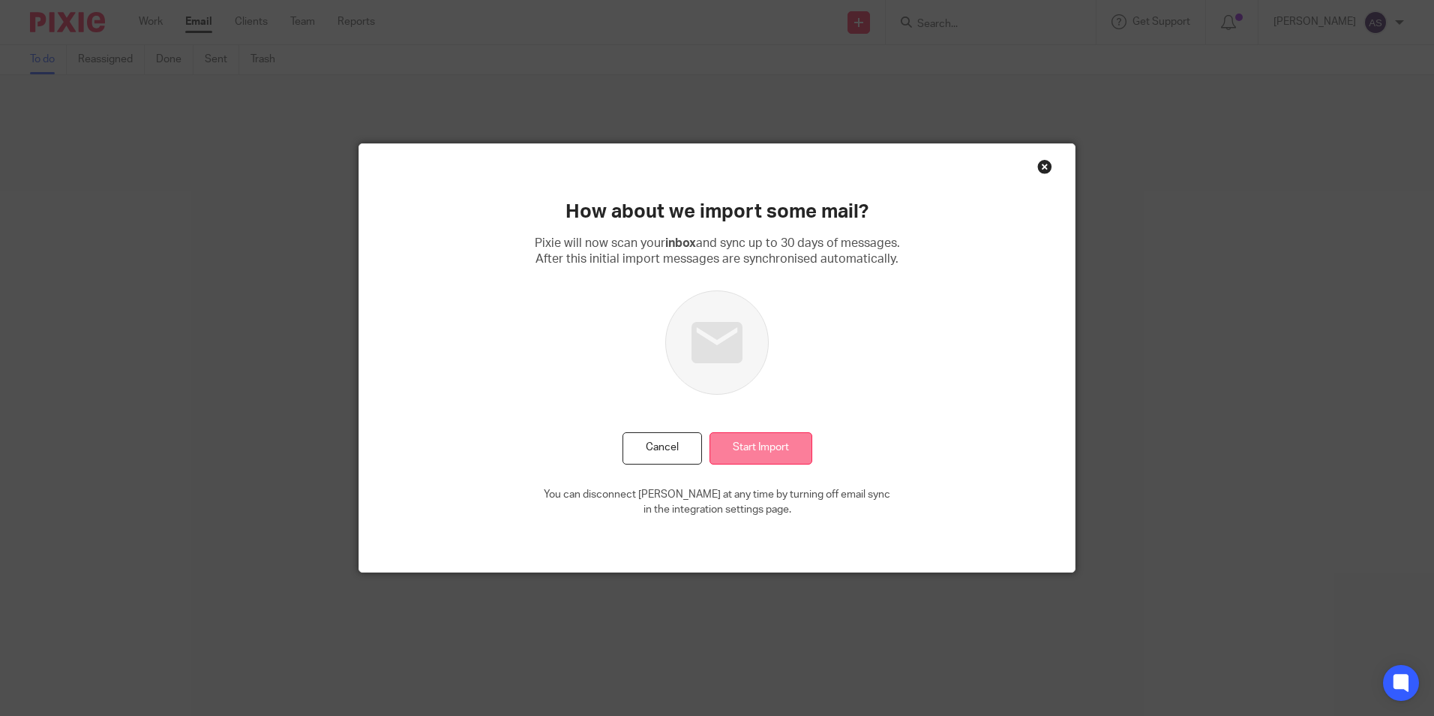
click at [776, 446] on input "Start Import" at bounding box center [761, 448] width 103 height 32
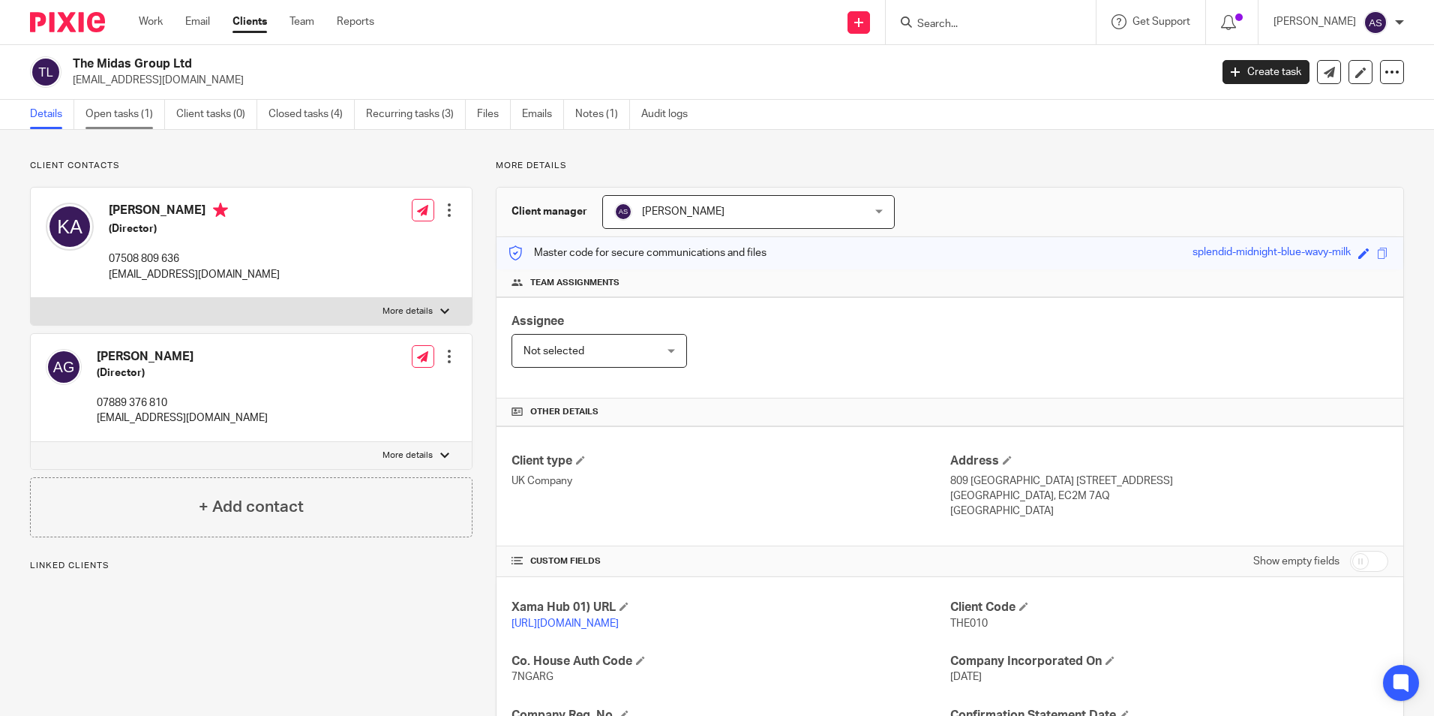
drag, startPoint x: 0, startPoint y: 0, endPoint x: 140, endPoint y: 125, distance: 187.5
click at [140, 125] on link "Open tasks (1)" at bounding box center [126, 114] width 80 height 29
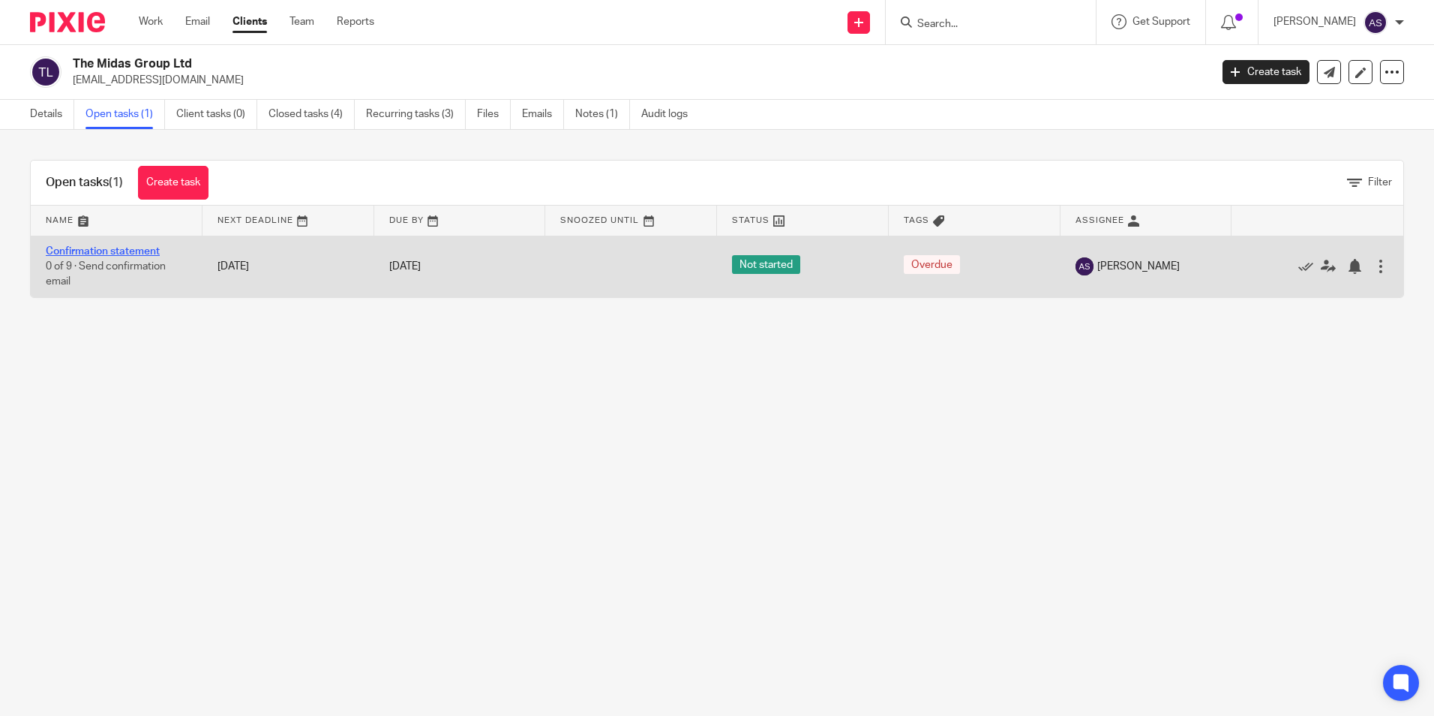
click at [140, 251] on link "Confirmation statement" at bounding box center [103, 251] width 114 height 11
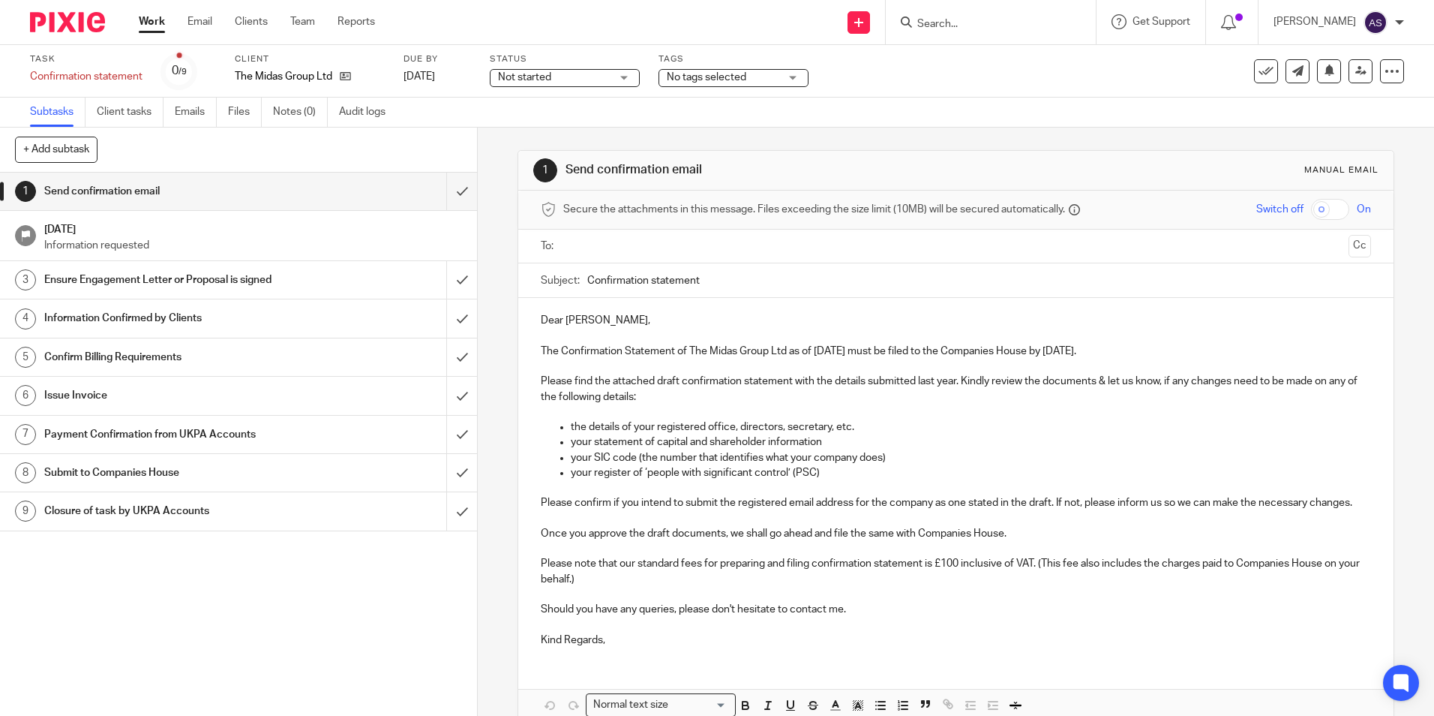
scroll to position [93, 0]
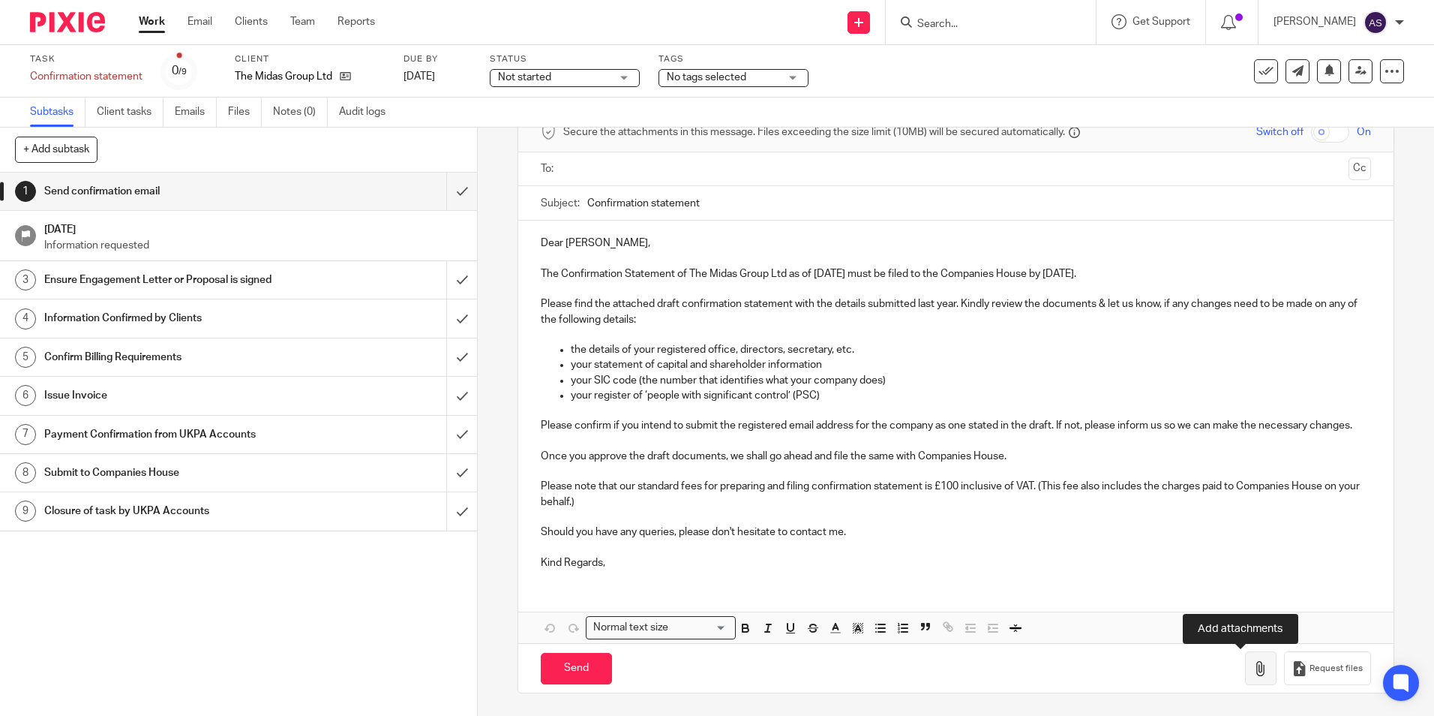
click at [1251, 673] on button "button" at bounding box center [1261, 668] width 32 height 34
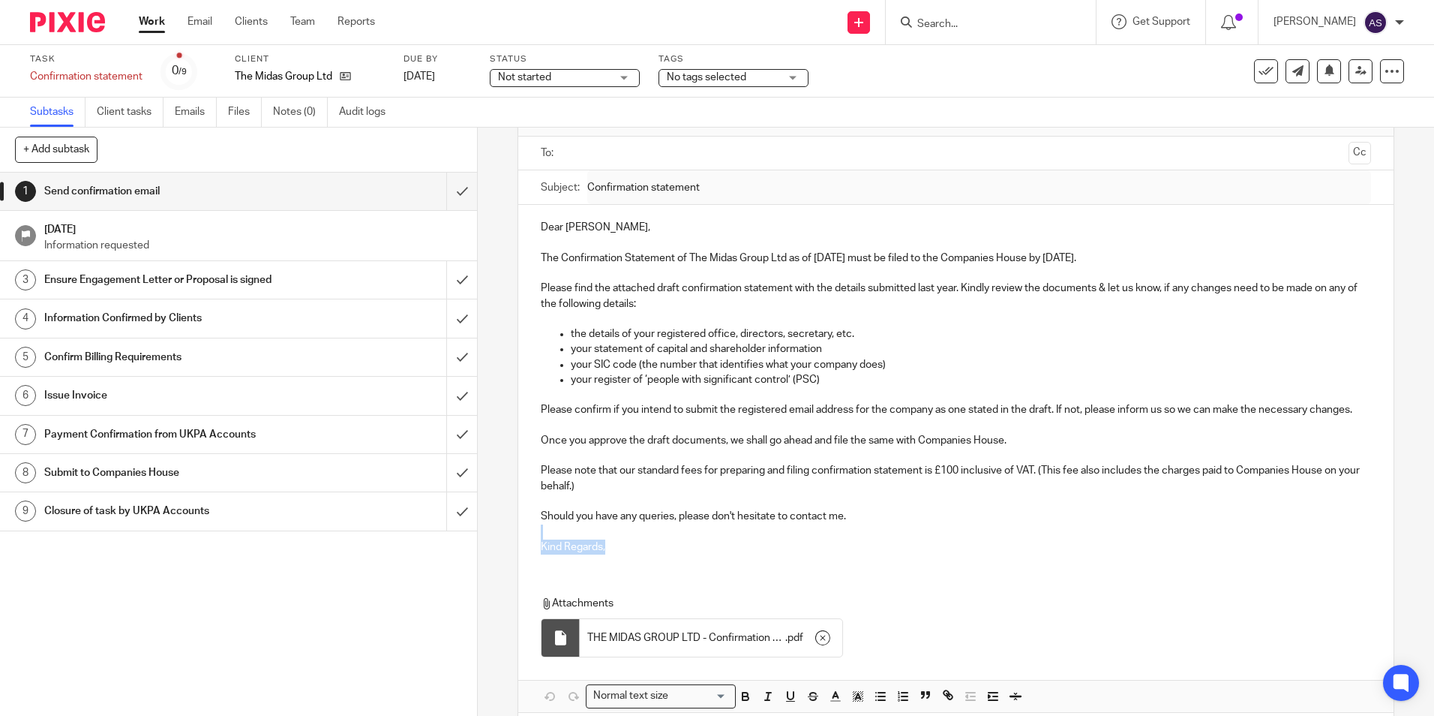
drag, startPoint x: 633, startPoint y: 566, endPoint x: 518, endPoint y: 549, distance: 116.8
click at [518, 549] on div "Dear Krishika, The Confirmation Statement of The Midas Group Ltd as of 17 Sep 2…" at bounding box center [955, 385] width 875 height 361
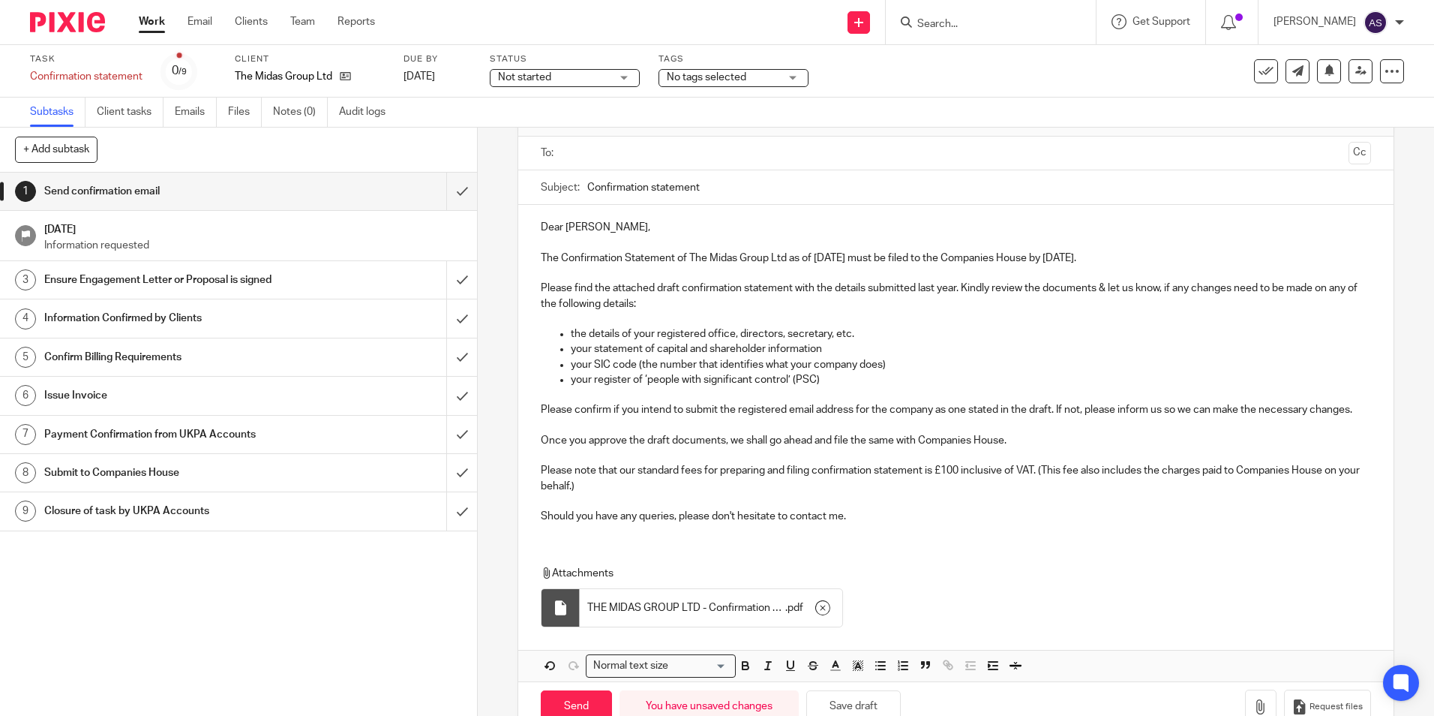
scroll to position [147, 0]
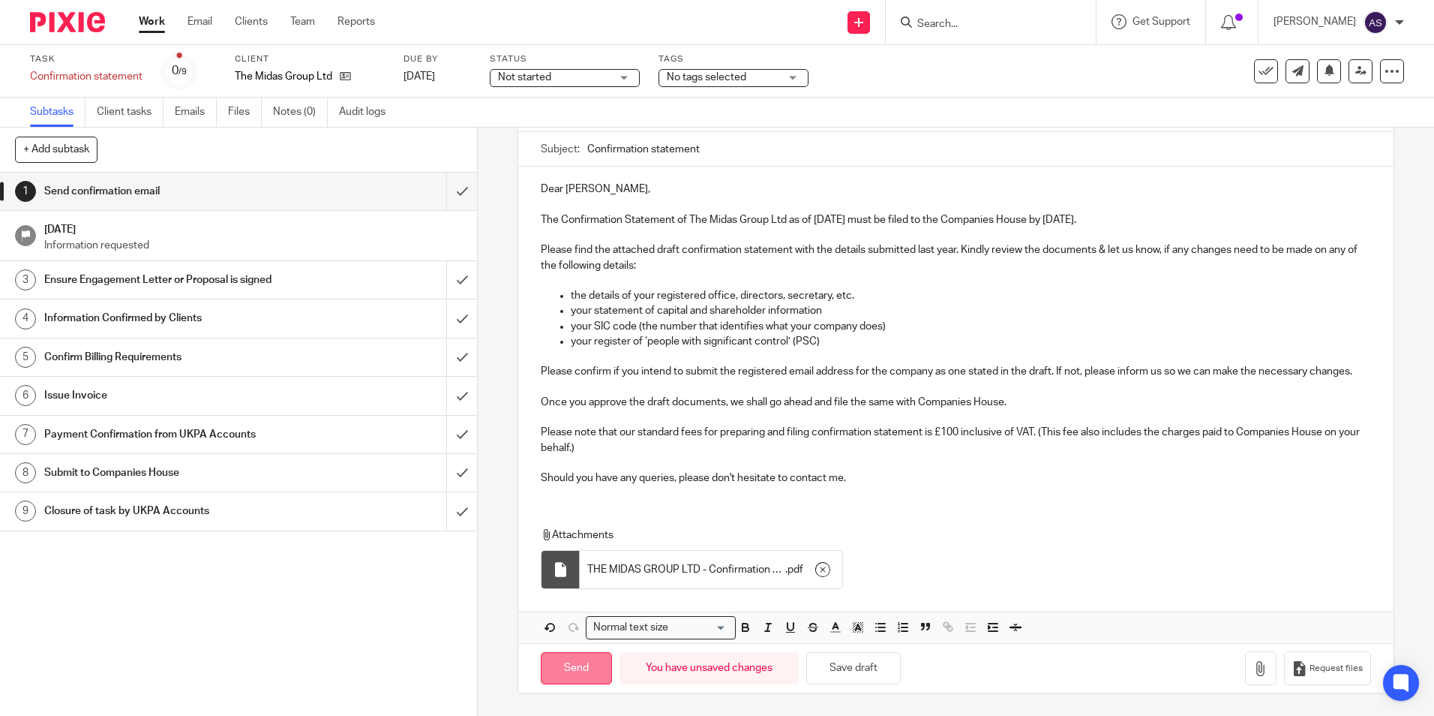
click at [587, 681] on input "Send" at bounding box center [576, 668] width 71 height 32
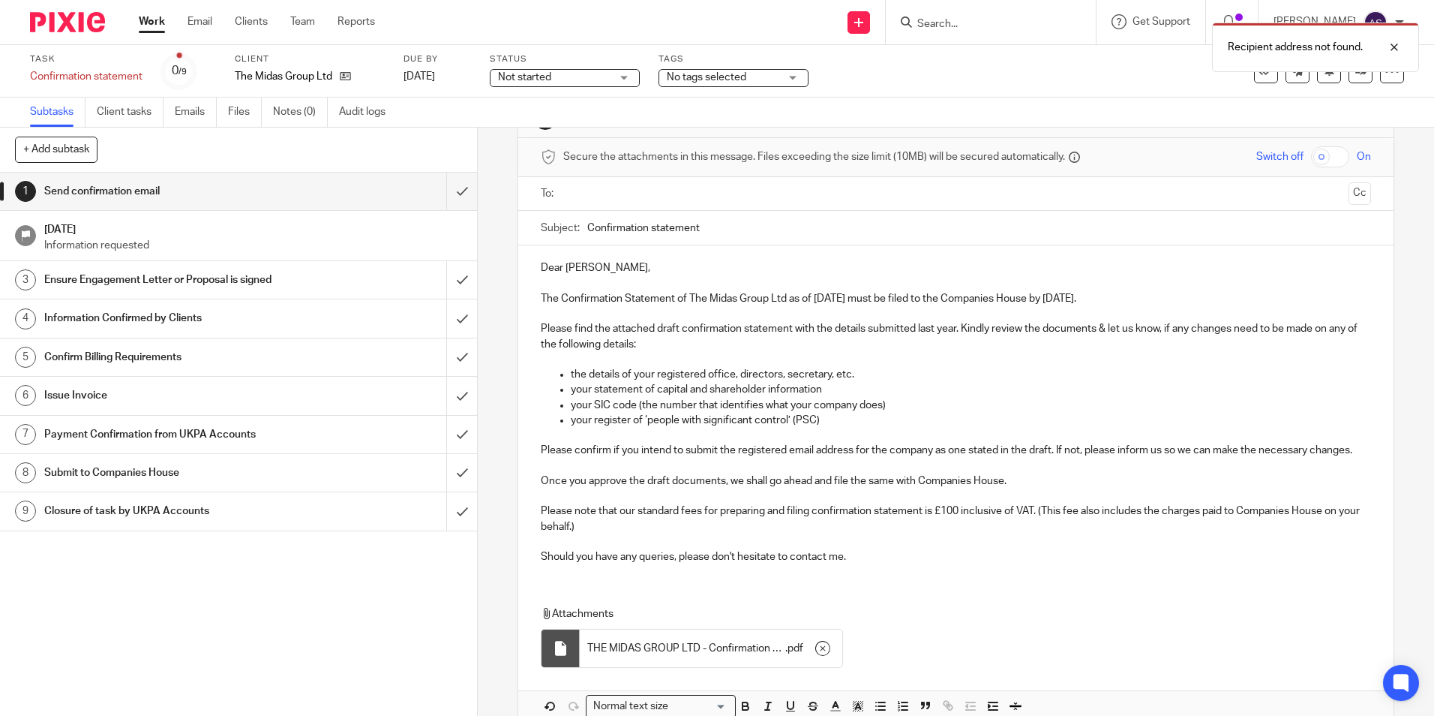
scroll to position [0, 0]
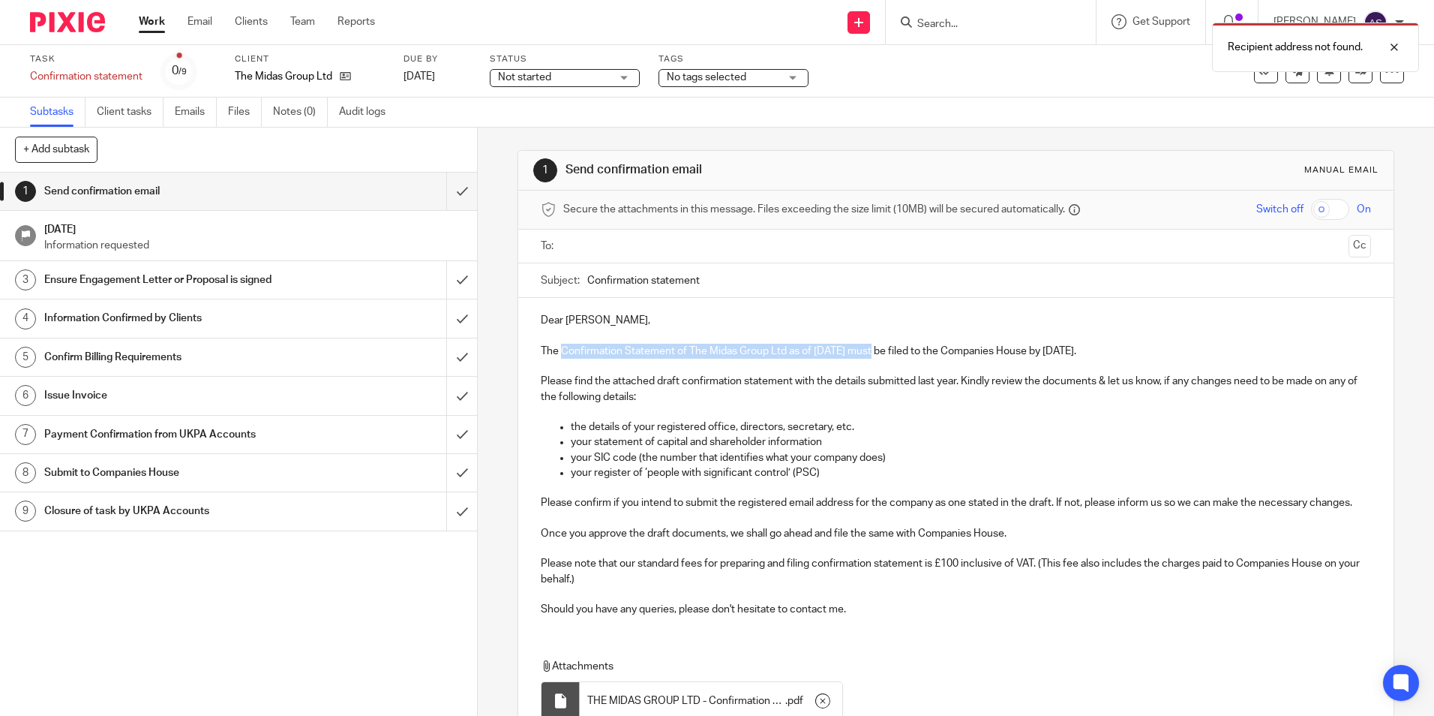
drag, startPoint x: 559, startPoint y: 349, endPoint x: 871, endPoint y: 353, distance: 312.1
click at [871, 353] on p "The Confirmation Statement of The Midas Group Ltd as of 17 Sep 2025 must be fil…" at bounding box center [956, 351] width 830 height 15
copy p "Confirmation Statement of The Midas Group Ltd as of 17 Sep 2025"
click at [657, 284] on input "Confirmation statement" at bounding box center [978, 280] width 783 height 34
click at [658, 284] on input "Confirmation statement" at bounding box center [978, 280] width 783 height 34
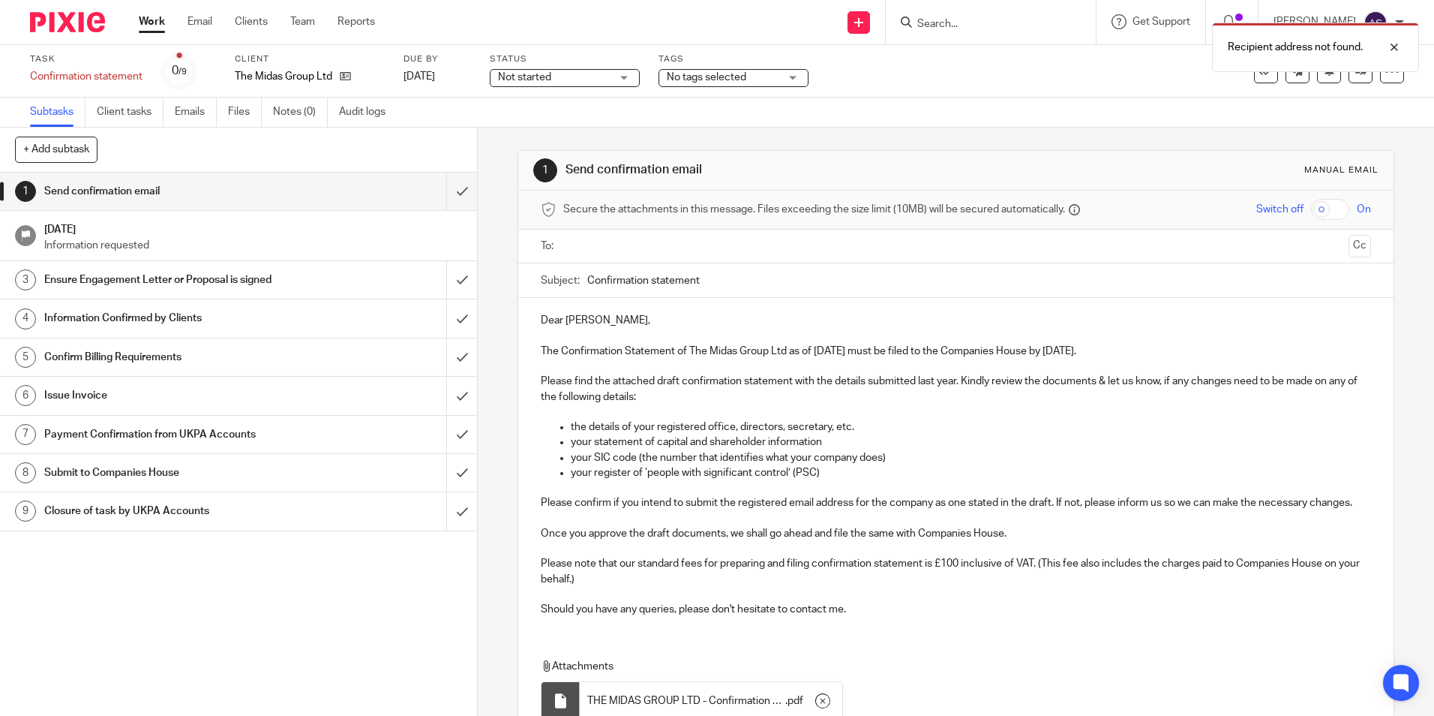
click at [658, 284] on input "Confirmation statement" at bounding box center [978, 280] width 783 height 34
paste input "Statement of The Midas Group Ltd as of 17 Sep 2025"
type input "Confirmation Statement of The Midas Group Ltd as of 17 Sep 2025"
click at [599, 257] on ul at bounding box center [956, 246] width 783 height 25
click at [598, 242] on input "text" at bounding box center [955, 246] width 773 height 17
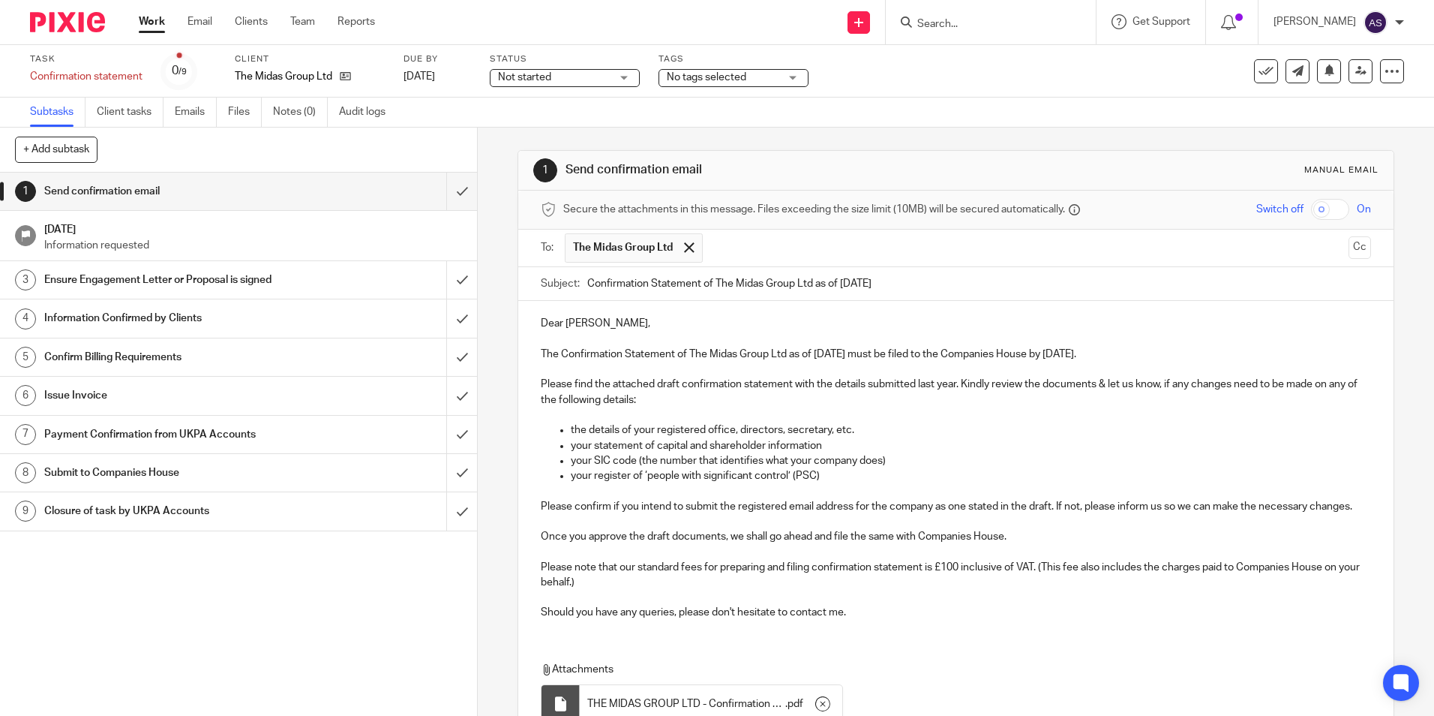
scroll to position [150, 0]
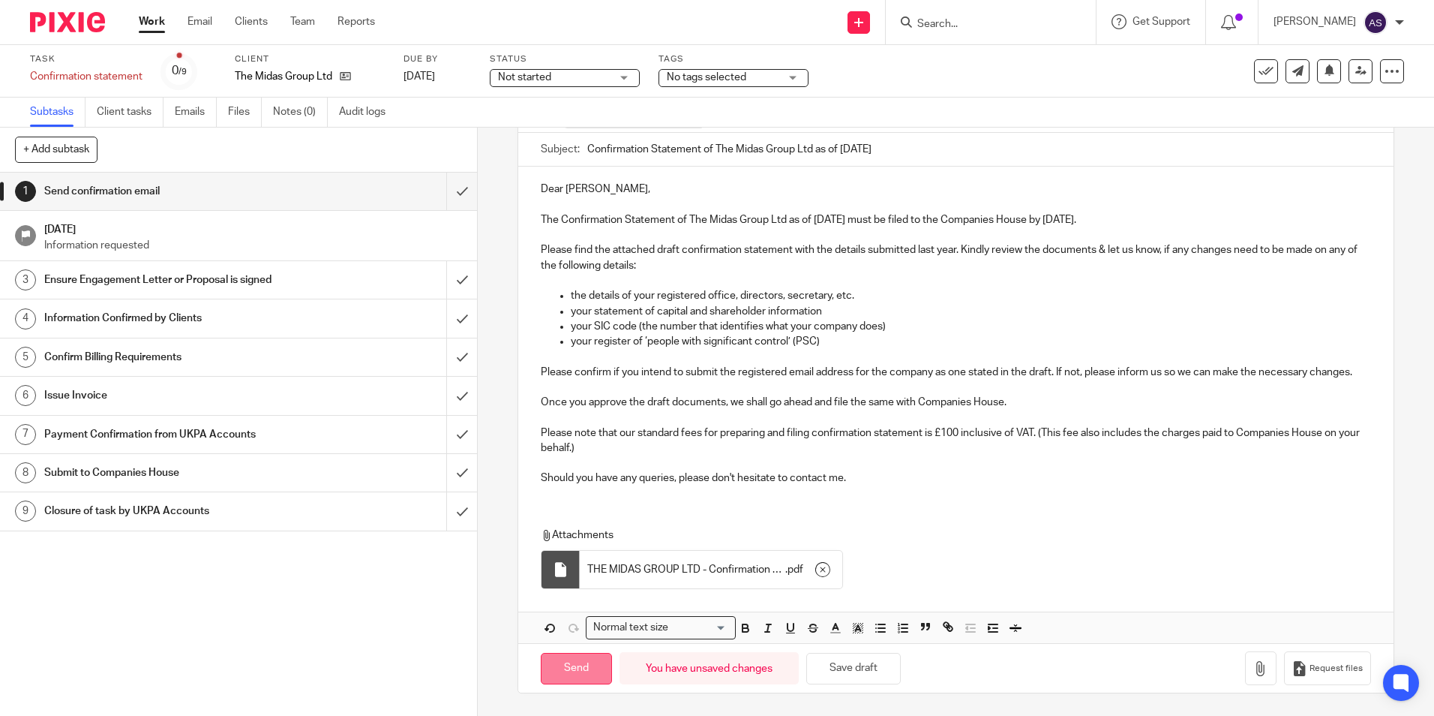
click at [578, 669] on input "Send" at bounding box center [576, 669] width 71 height 32
type input "Sent"
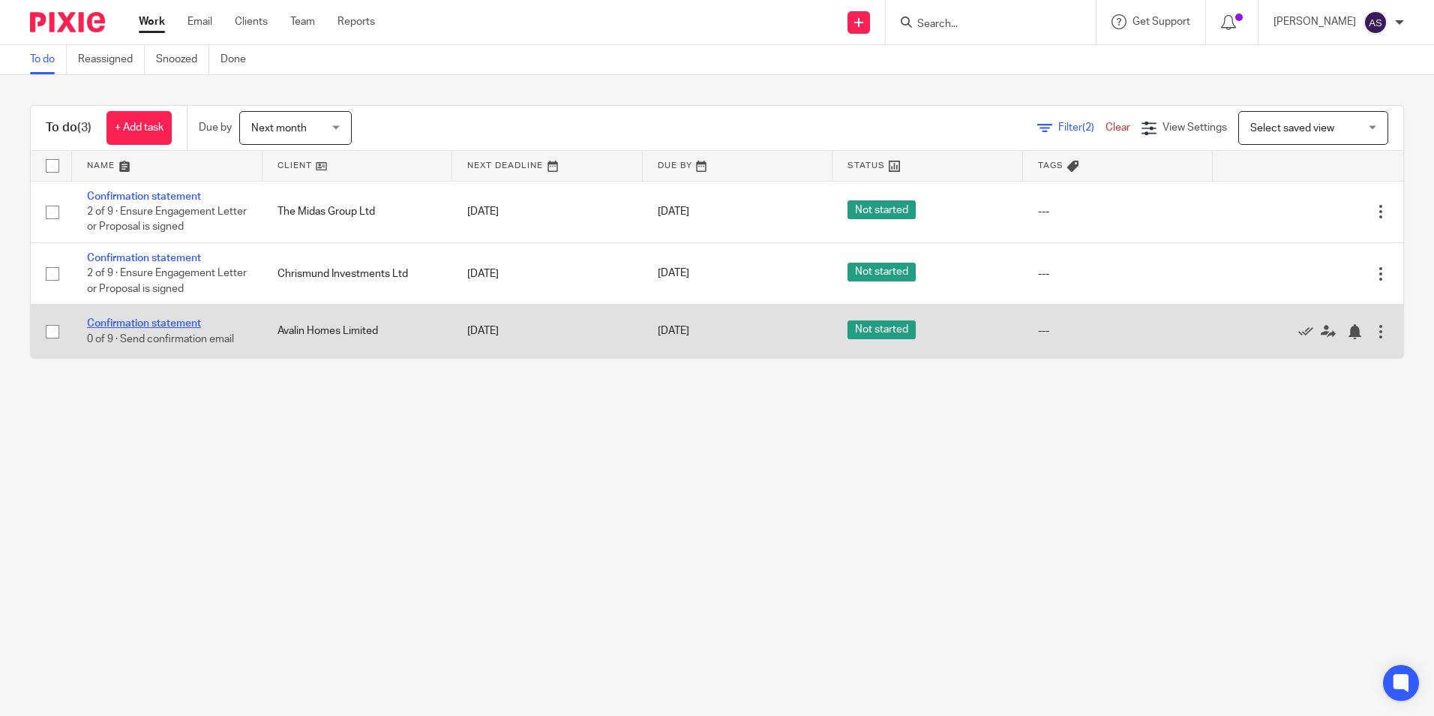
click at [146, 328] on link "Confirmation statement" at bounding box center [144, 323] width 114 height 11
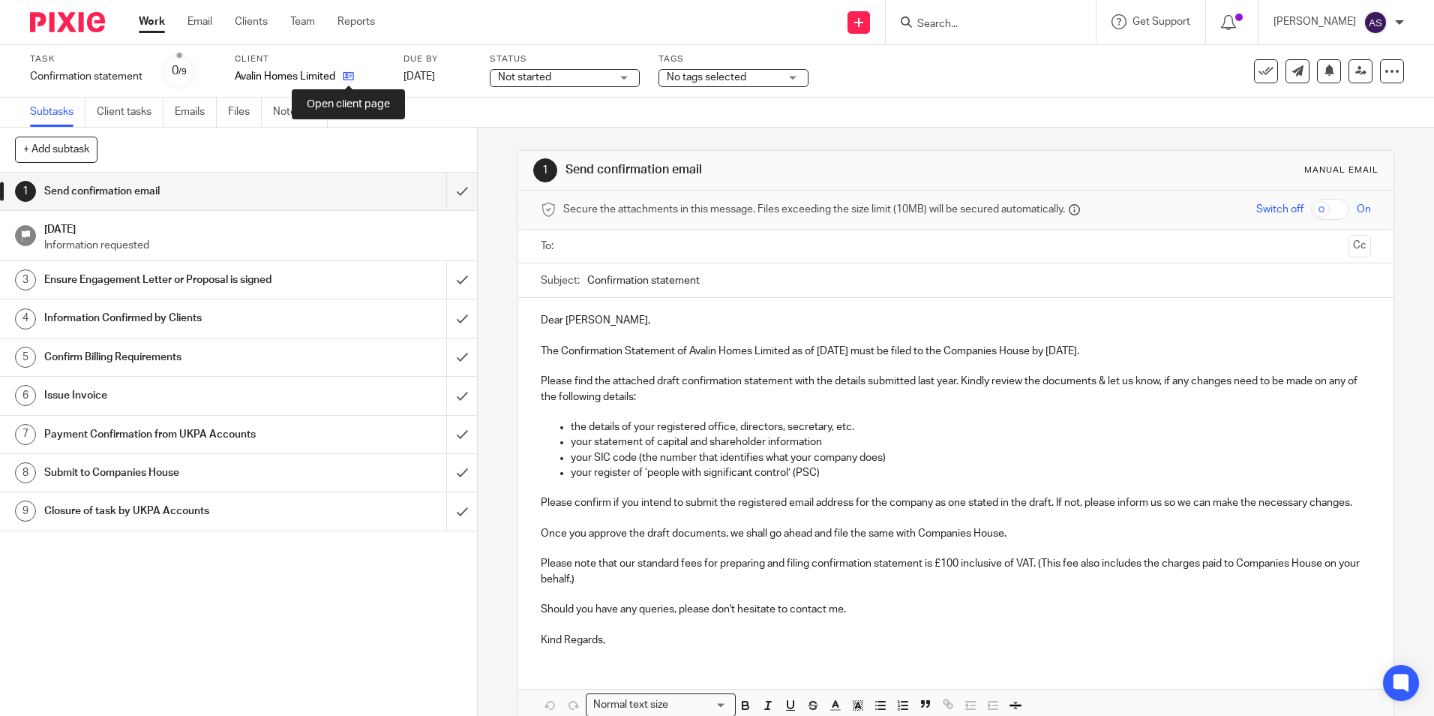
click at [351, 74] on icon at bounding box center [348, 76] width 11 height 11
click at [345, 80] on icon at bounding box center [348, 76] width 11 height 11
click at [566, 355] on p "The Confirmation Statement of Avalin Homes Limited as of 25 Sep 2025 must be fi…" at bounding box center [956, 351] width 830 height 15
drag, startPoint x: 559, startPoint y: 351, endPoint x: 874, endPoint y: 350, distance: 315.0
click at [874, 350] on p "The Confirmation Statement of Avalin Homes Limited as of 25 Sep 2025 must be fi…" at bounding box center [956, 351] width 830 height 15
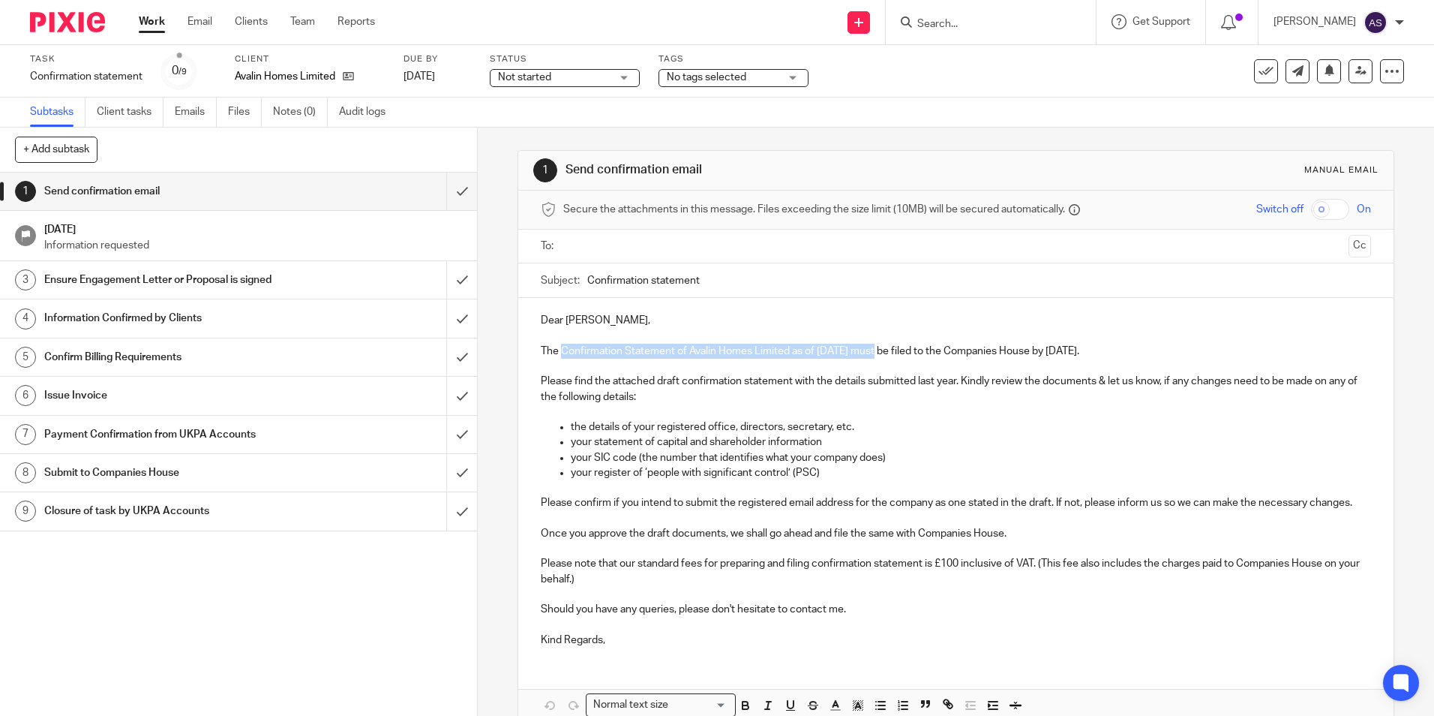
copy p "Confirmation Statement of Avalin Homes Limited as of 25 Sep 2025"
click at [629, 281] on input "Confirmation statement" at bounding box center [978, 280] width 783 height 34
paste input "Statement of Avalin Homes Limited as of 25 Sep 2025"
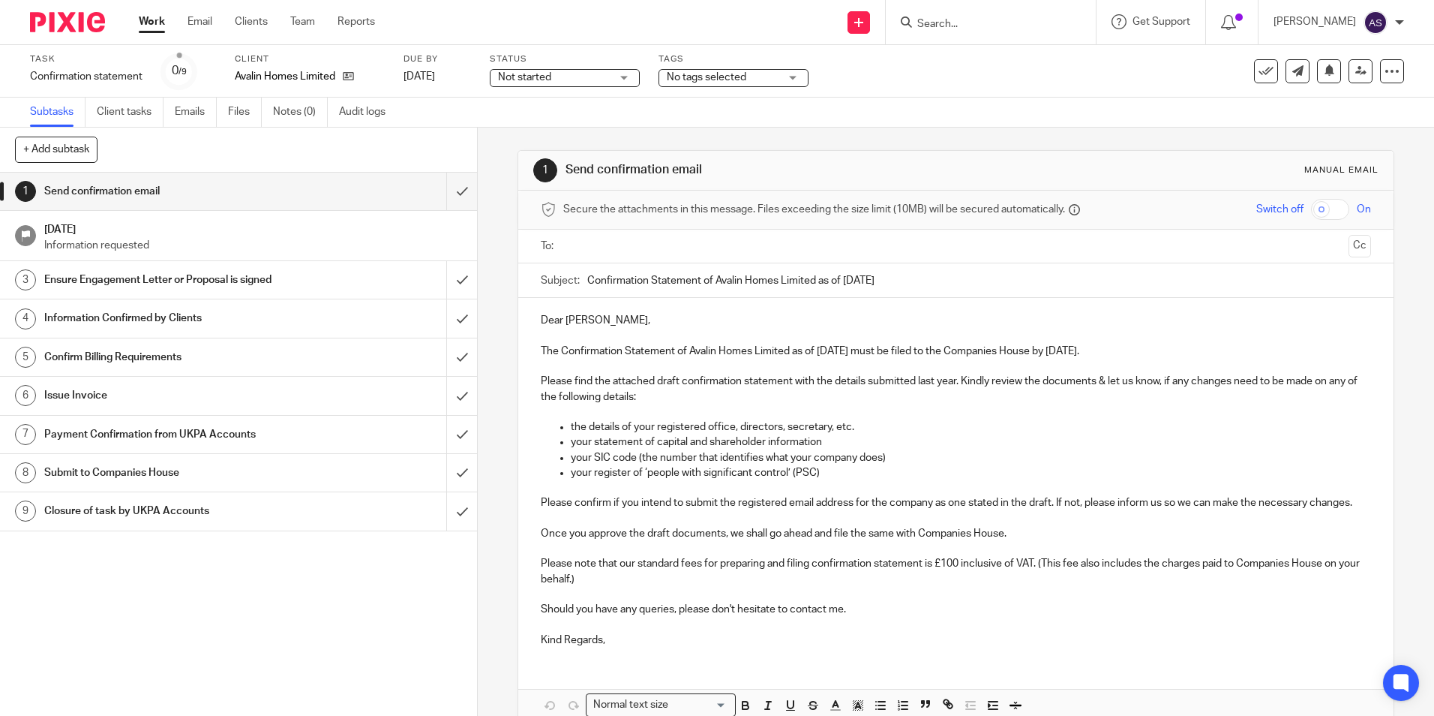
type input "Confirmation Statement of Avalin Homes Limited as of 25 Sep 2025"
click at [595, 239] on input "text" at bounding box center [955, 246] width 773 height 17
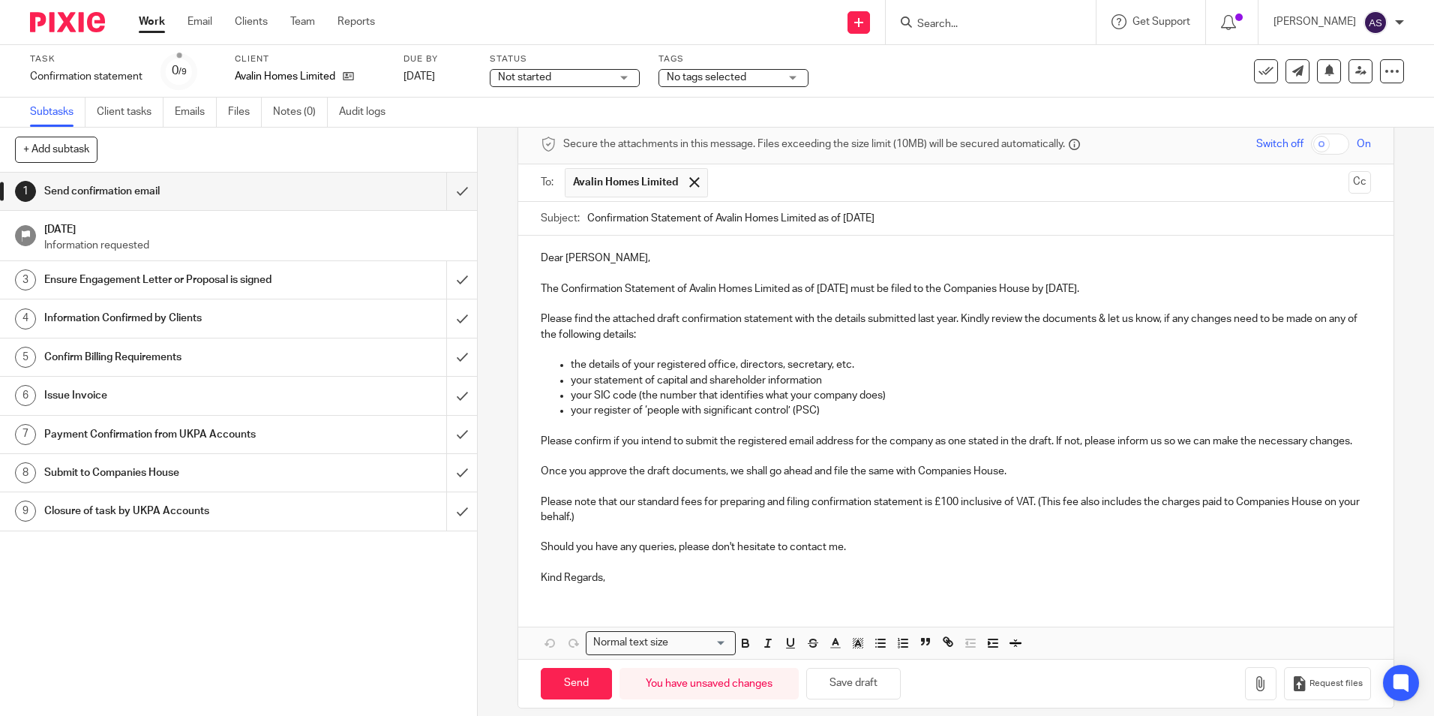
scroll to position [96, 0]
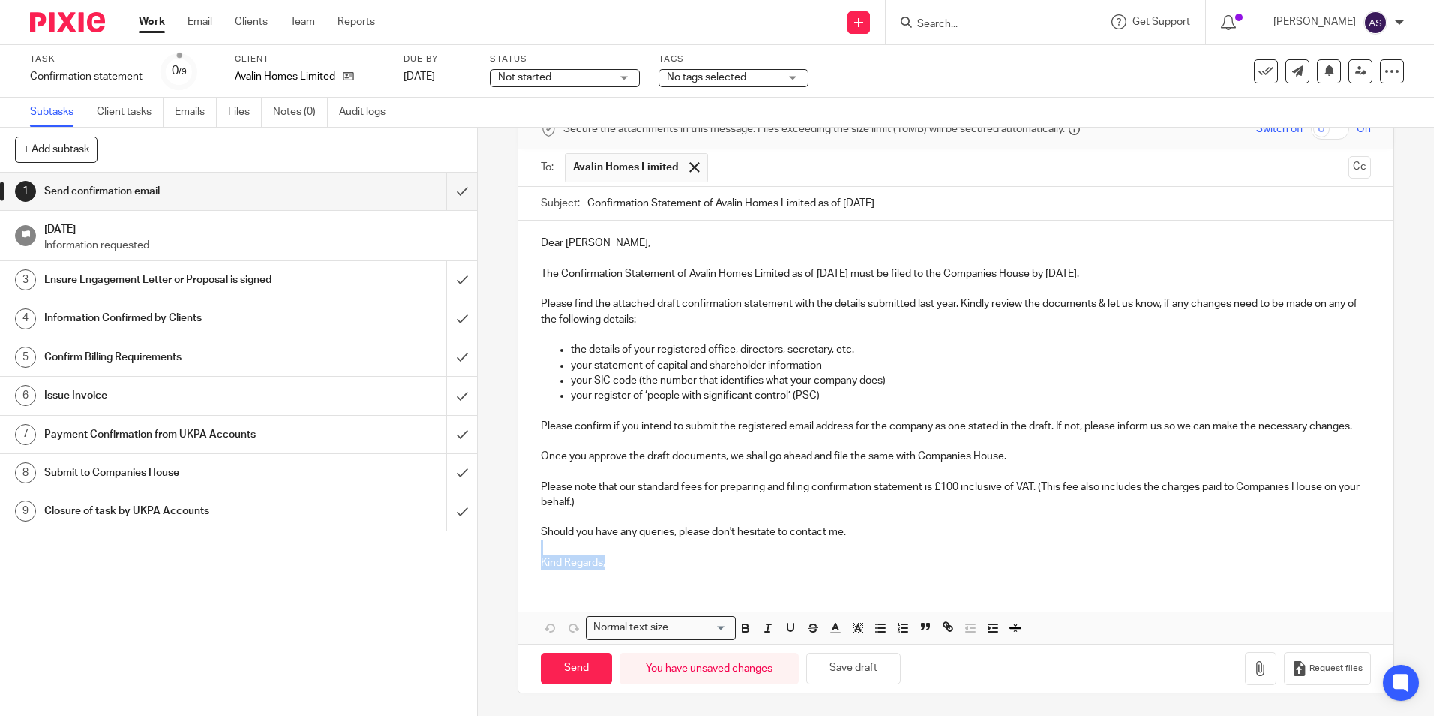
drag, startPoint x: 610, startPoint y: 558, endPoint x: 530, endPoint y: 549, distance: 80.8
click at [530, 549] on div "Dear Farnam, The Confirmation Statement of Avalin Homes Limited as of 25 Sep 20…" at bounding box center [955, 401] width 875 height 361
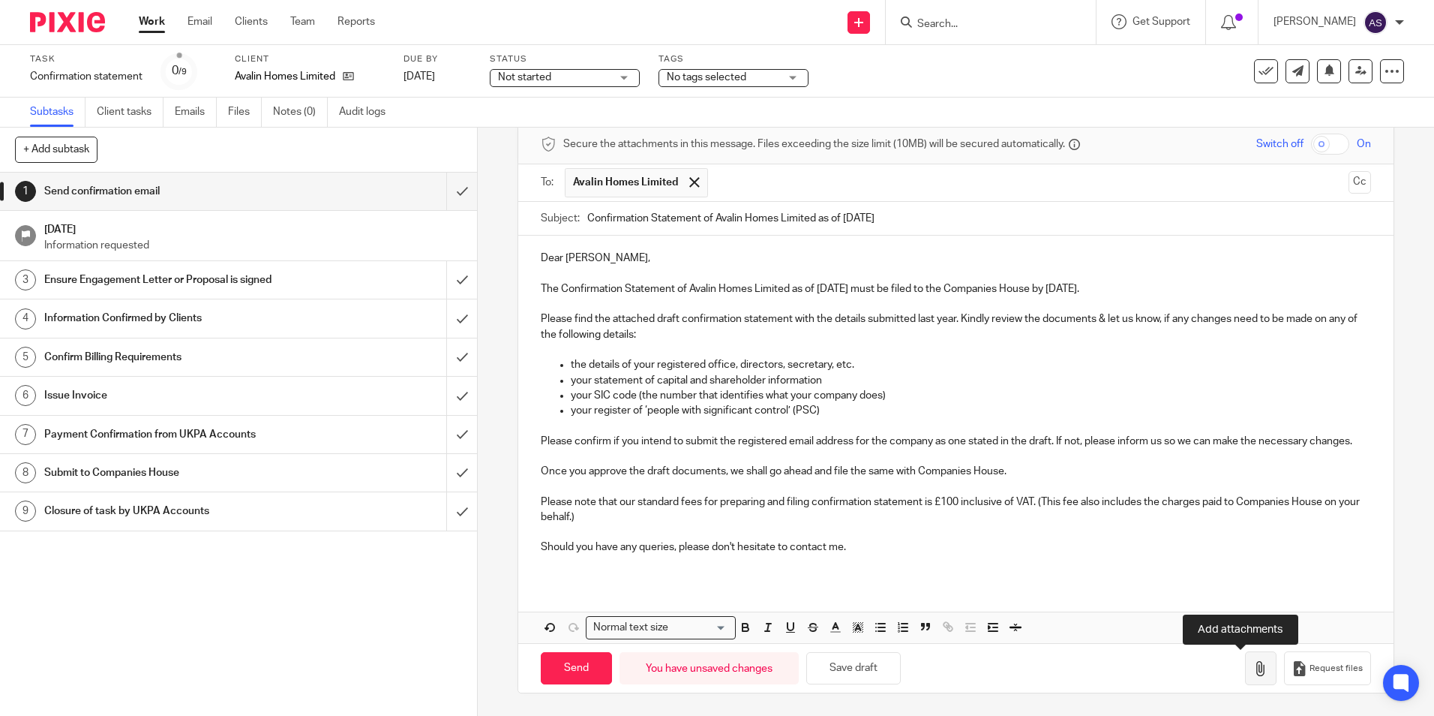
click at [1253, 668] on icon "button" at bounding box center [1260, 668] width 15 height 15
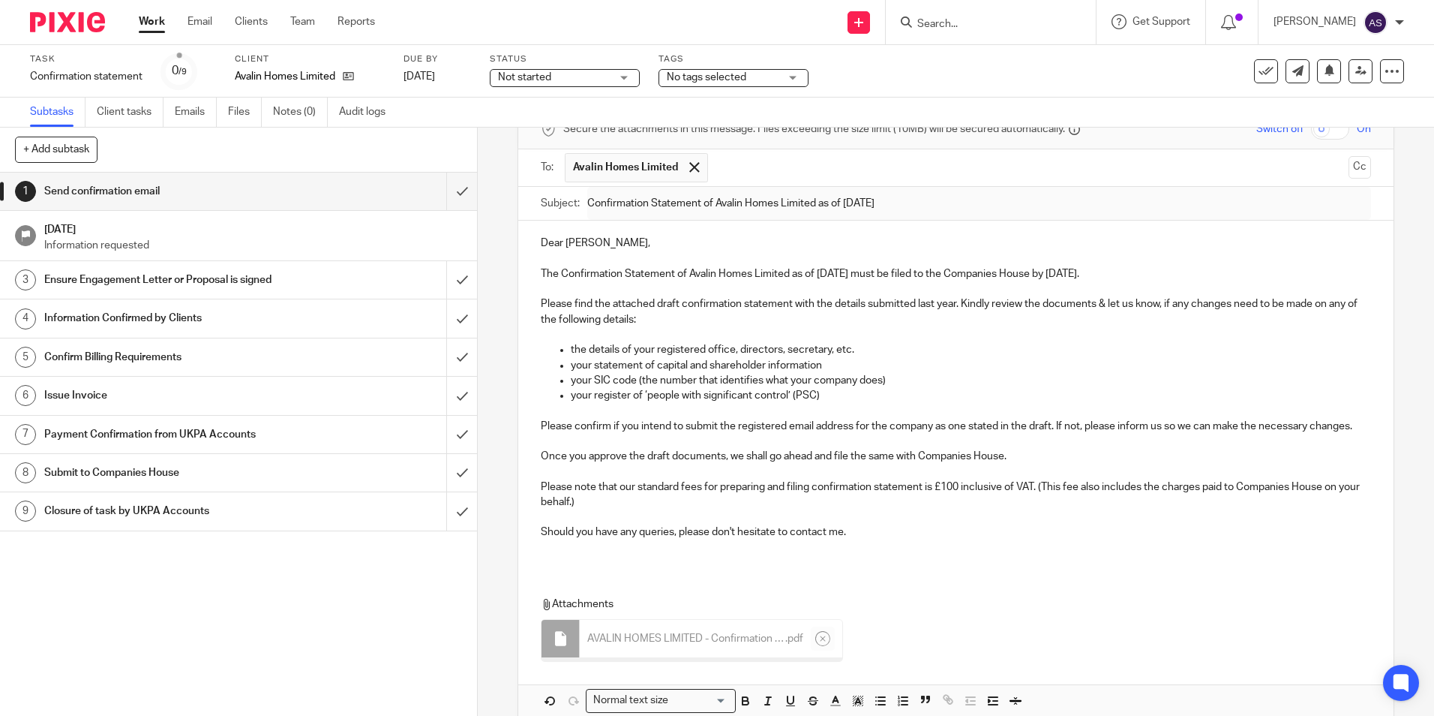
click at [965, 434] on p "Please confirm if you intend to submit the registered email address for the com…" at bounding box center [956, 426] width 830 height 15
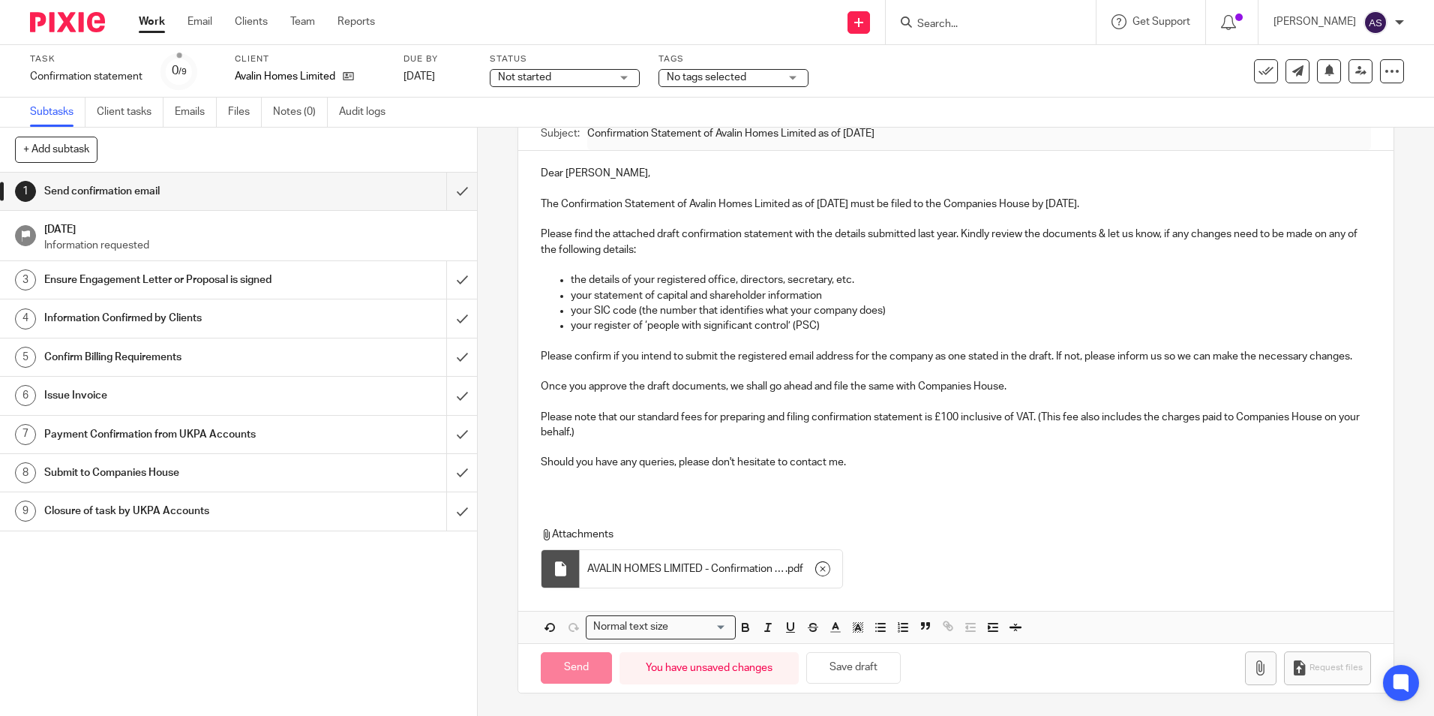
scroll to position [165, 0]
click at [599, 505] on div "Dear Farnam, The Confirmation Statement of Avalin Homes Limited as of 25 Sep 20…" at bounding box center [955, 396] width 875 height 491
click at [585, 495] on div "Dear Farnam, The Confirmation Statement of Avalin Homes Limited as of 25 Sep 20…" at bounding box center [955, 324] width 875 height 346
click at [576, 671] on input "Send" at bounding box center [576, 668] width 71 height 32
type input "Sent"
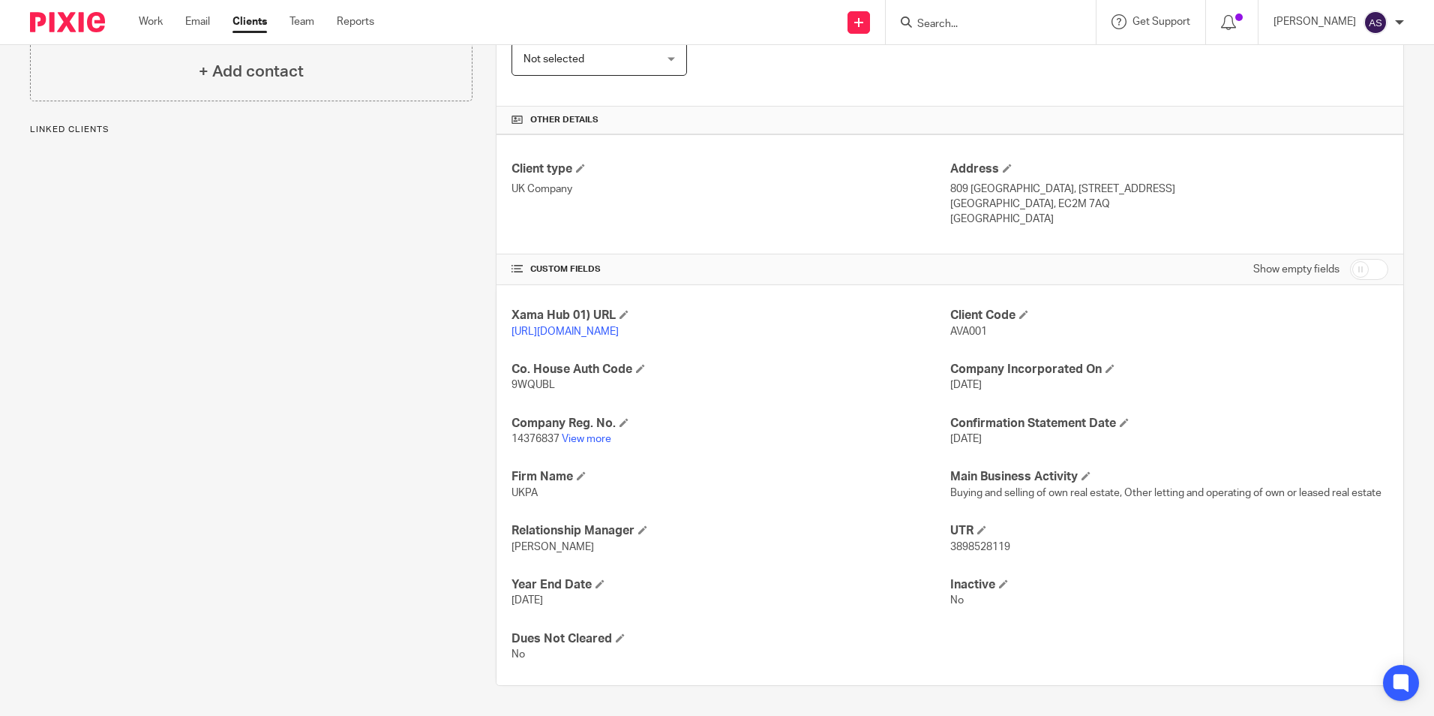
scroll to position [300, 0]
click at [583, 443] on link "View more" at bounding box center [587, 439] width 50 height 11
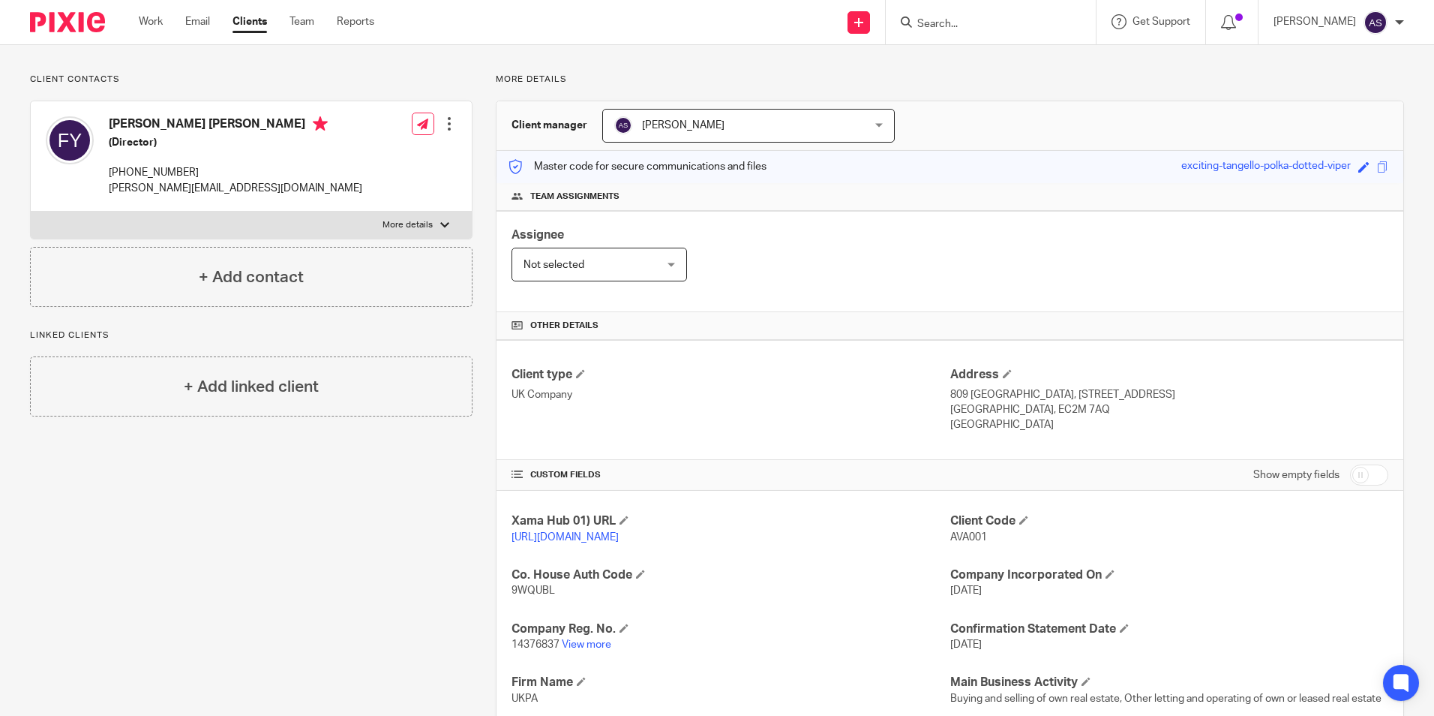
scroll to position [0, 0]
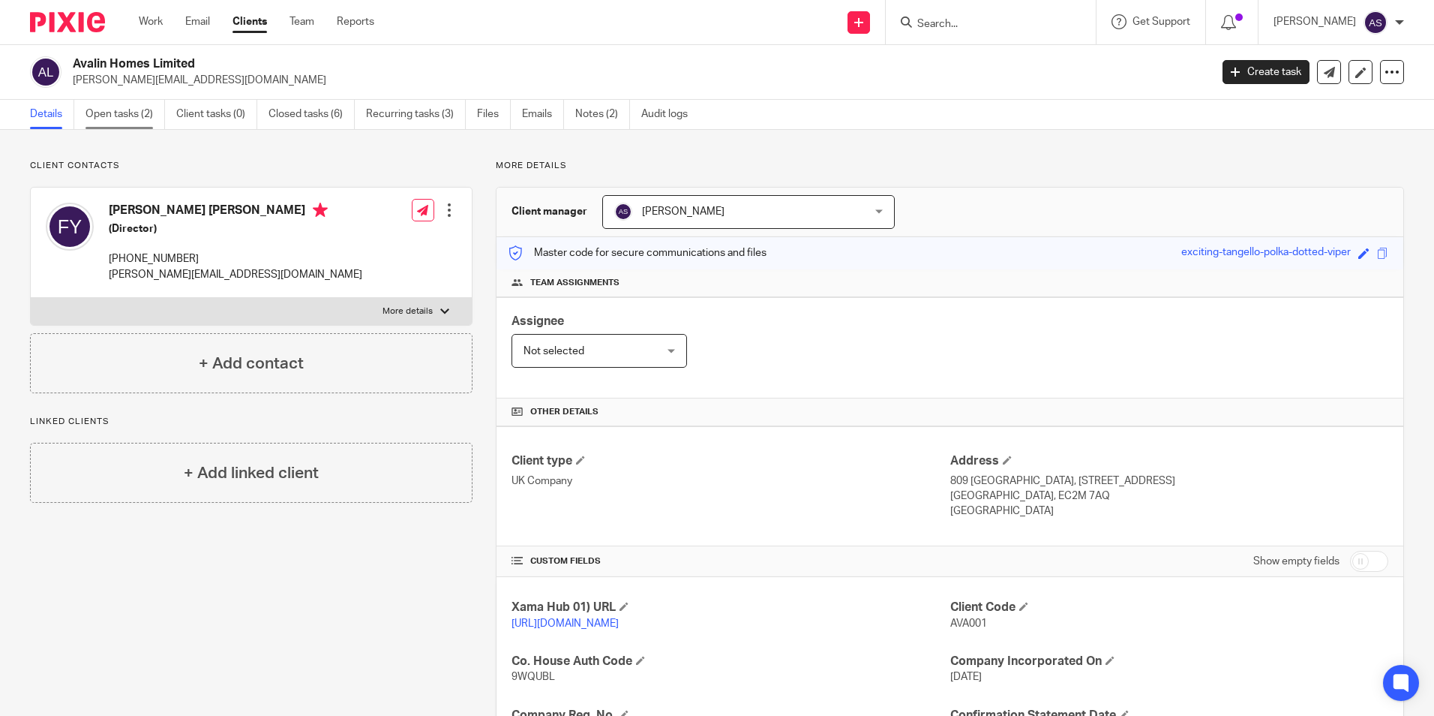
click at [113, 118] on link "Open tasks (2)" at bounding box center [126, 114] width 80 height 29
